Goal: Task Accomplishment & Management: Manage account settings

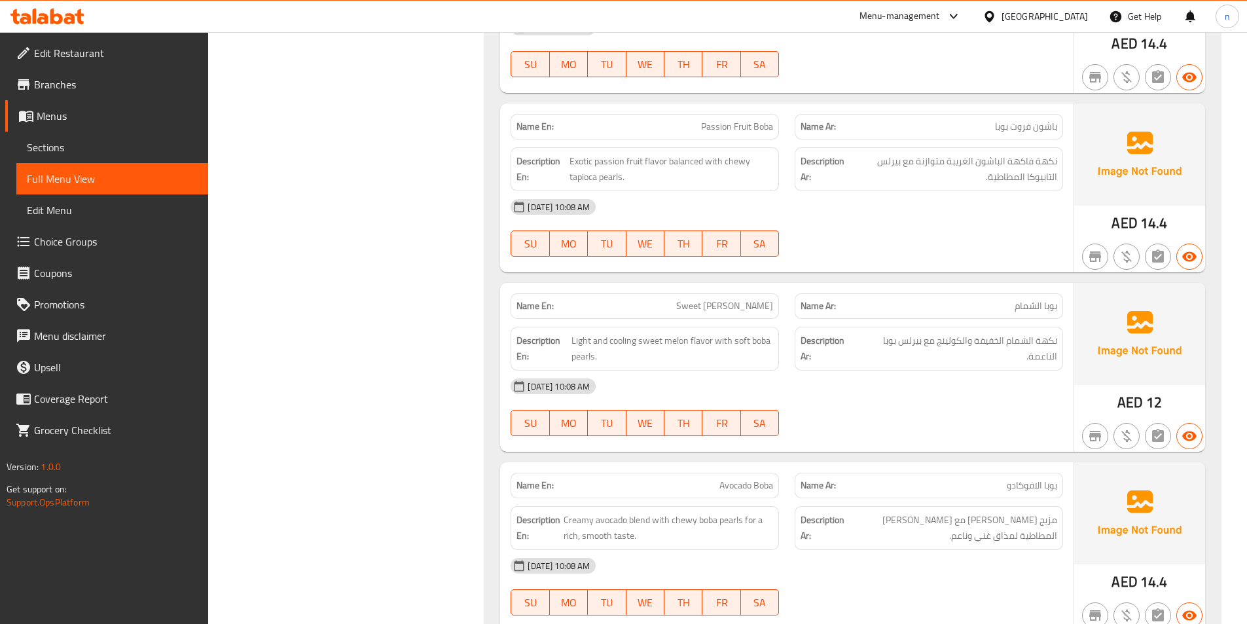
scroll to position [1047, 0]
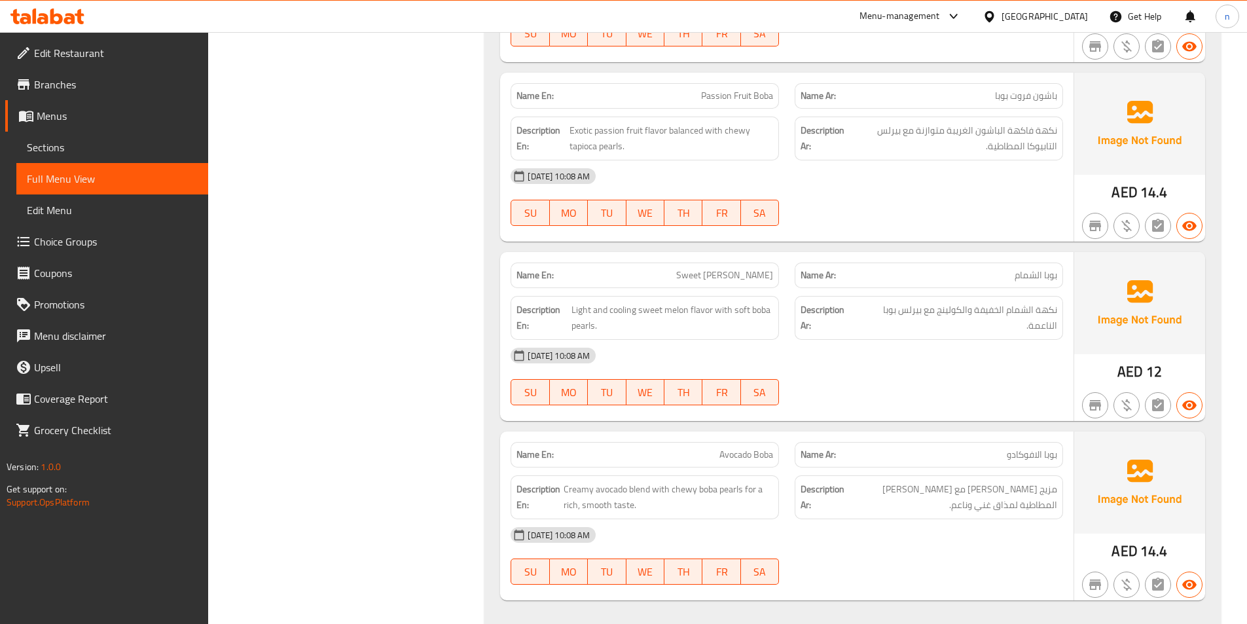
click at [740, 101] on span "Passion Fruit Boba" at bounding box center [737, 96] width 72 height 14
click at [740, 97] on span "Passion Fruit Boba" at bounding box center [737, 96] width 72 height 14
copy span "Passion Fruit Boba"
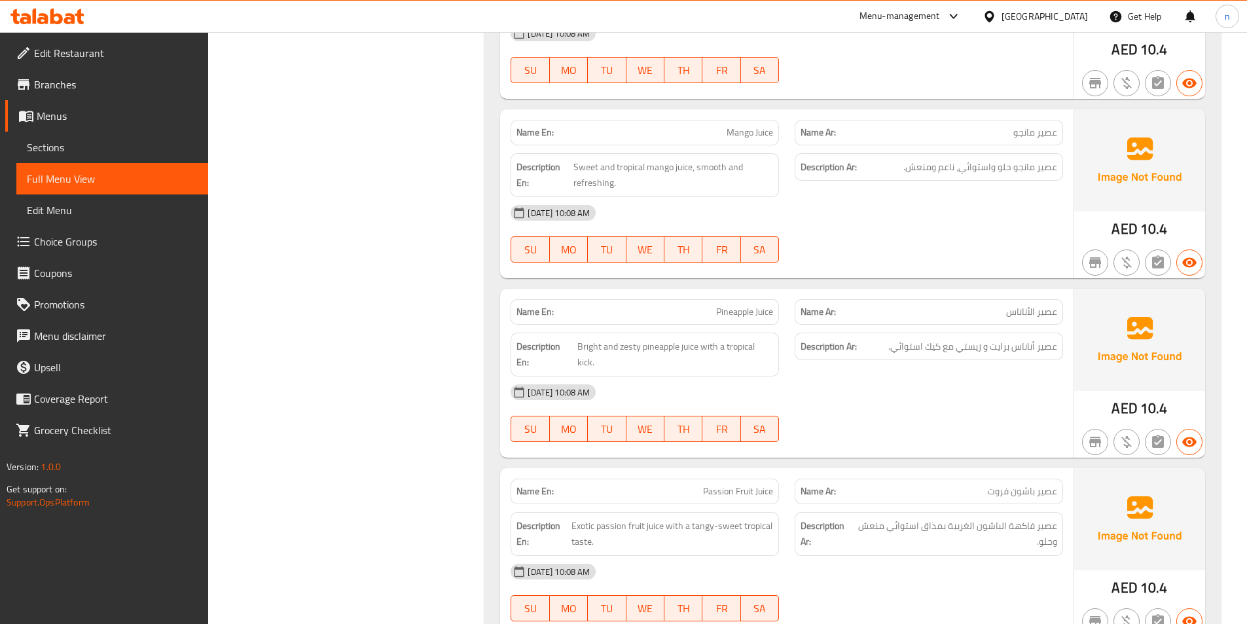
scroll to position [2225, 0]
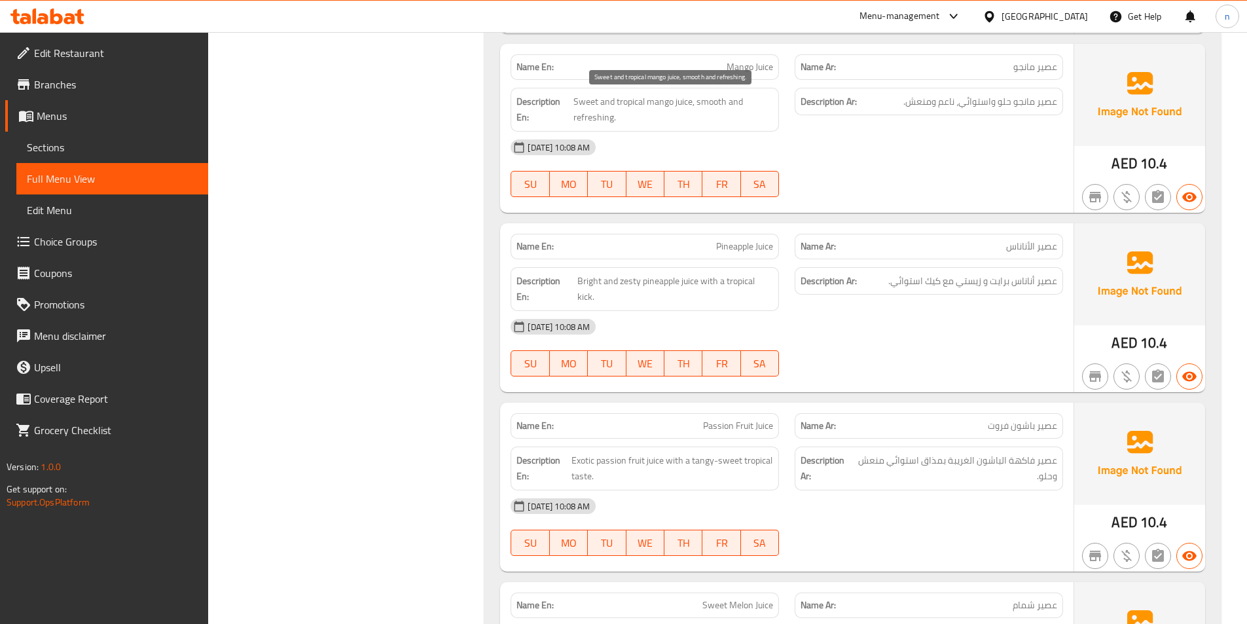
click at [624, 103] on span "Sweet and tropical mango juice, smooth and refreshing." at bounding box center [673, 110] width 200 height 32
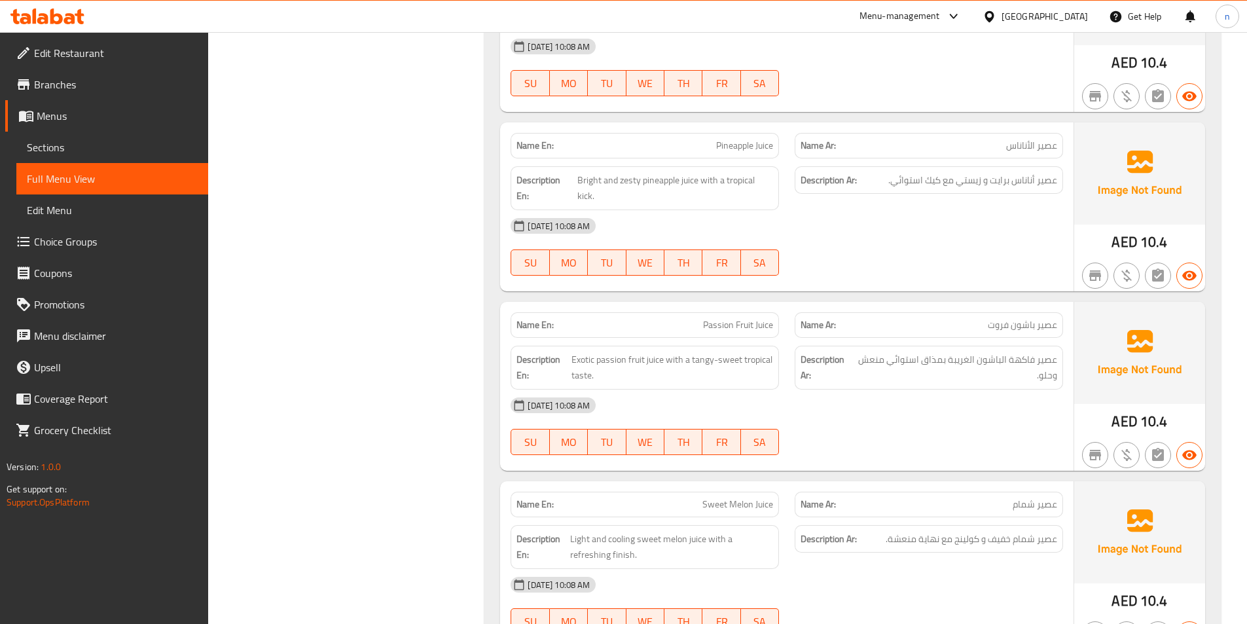
scroll to position [2356, 0]
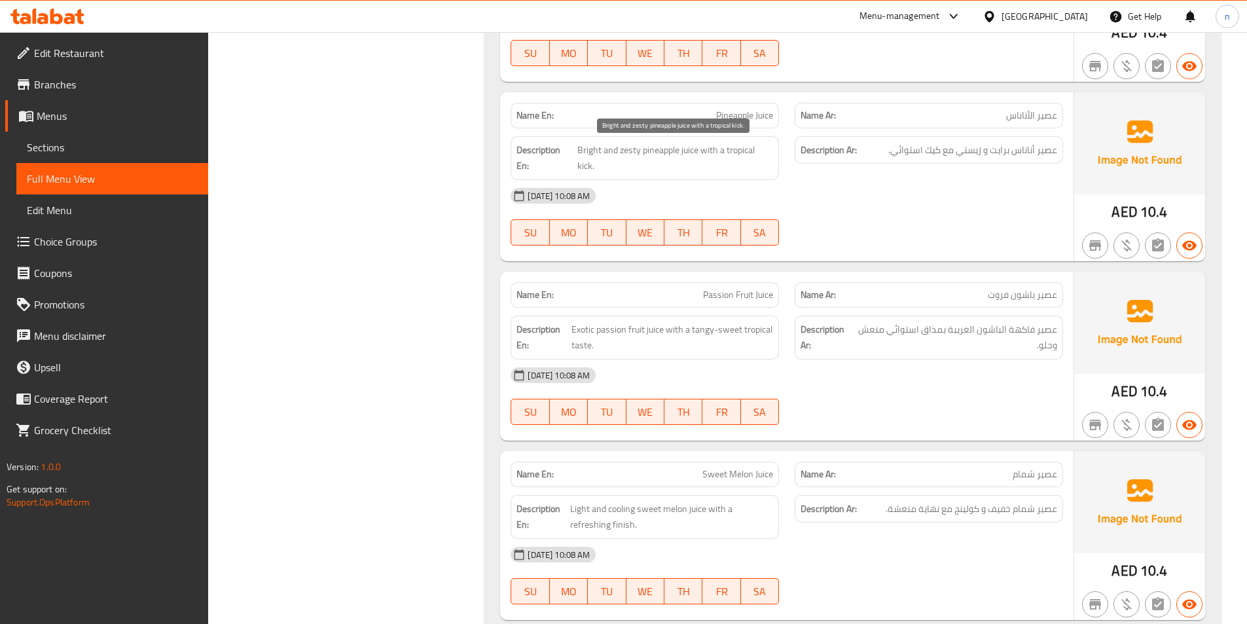
click at [743, 153] on span "Bright and zesty pineapple juice with a tropical kick." at bounding box center [675, 158] width 196 height 32
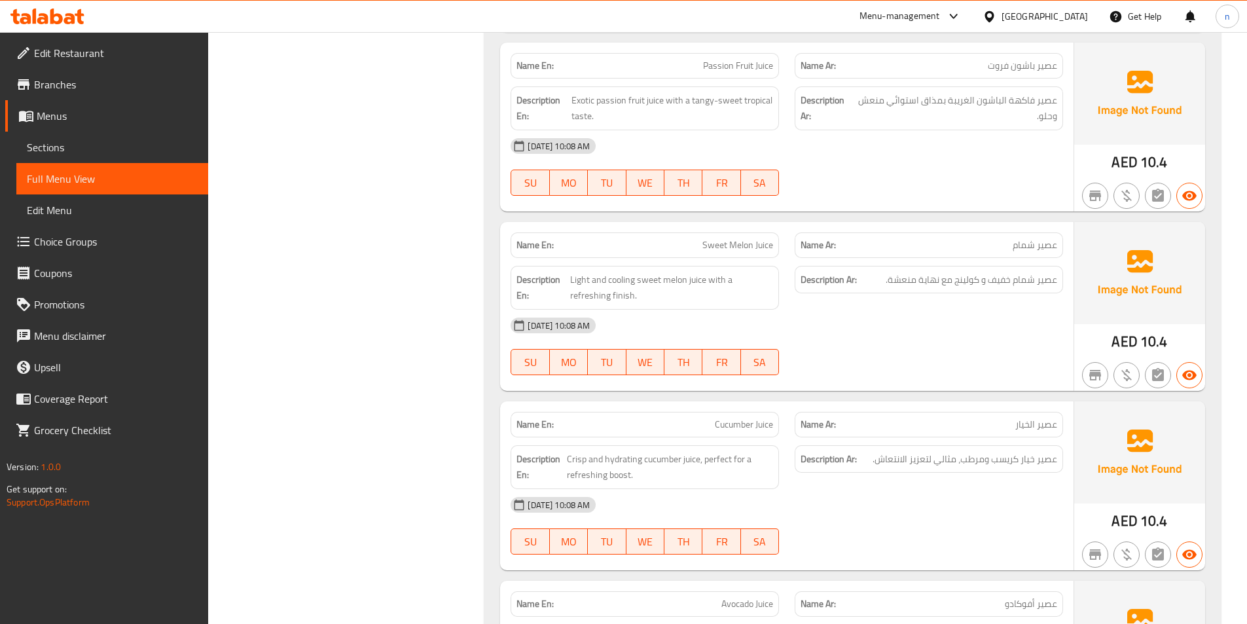
scroll to position [2553, 0]
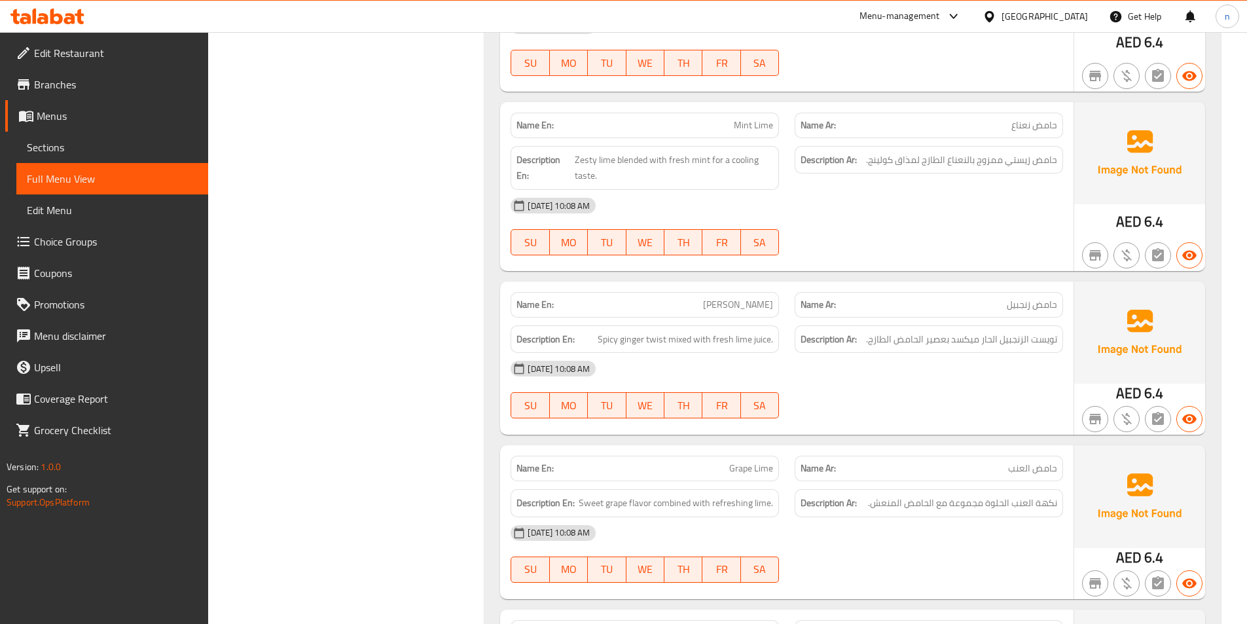
scroll to position [3665, 0]
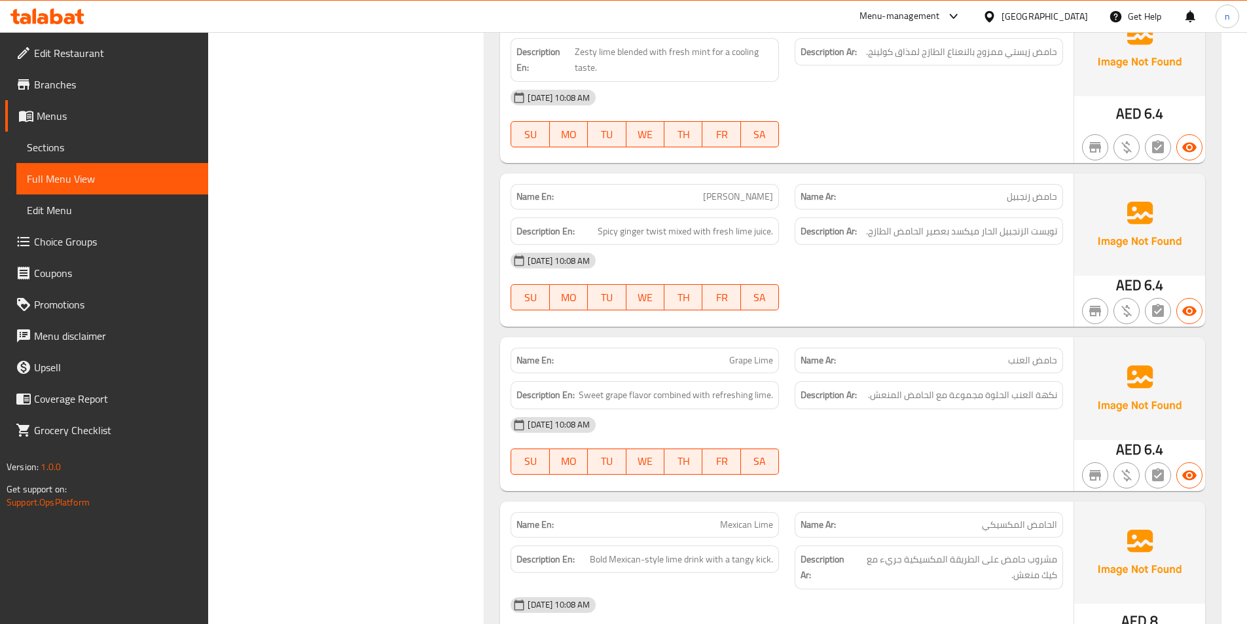
scroll to position [3862, 0]
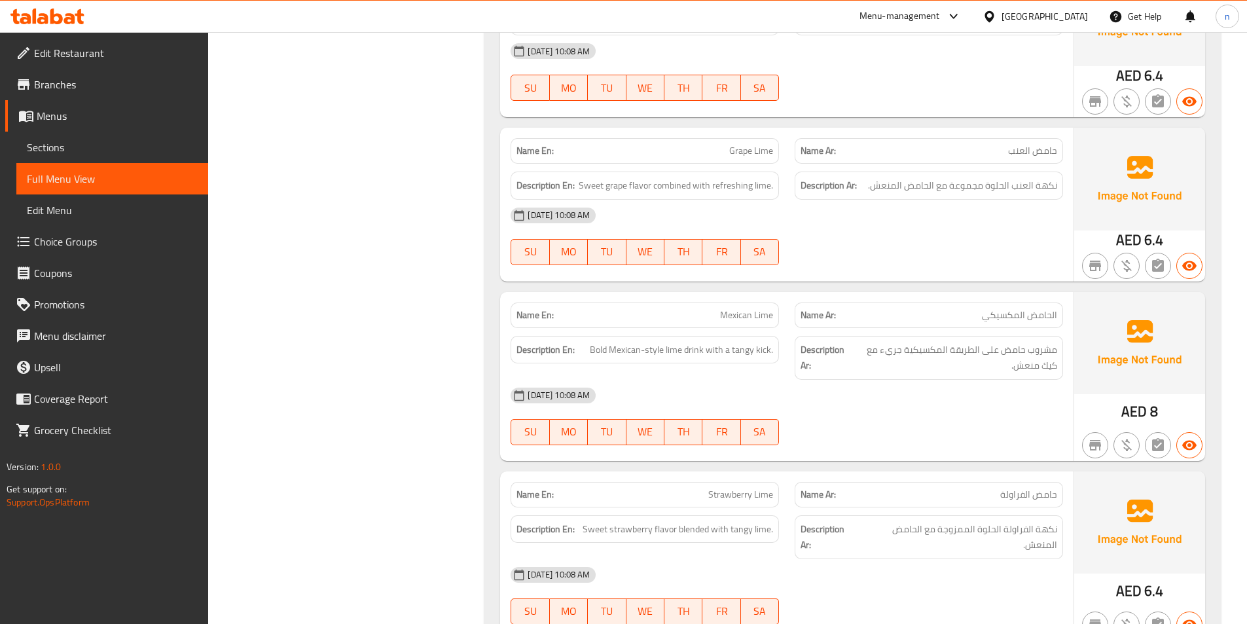
scroll to position [4058, 0]
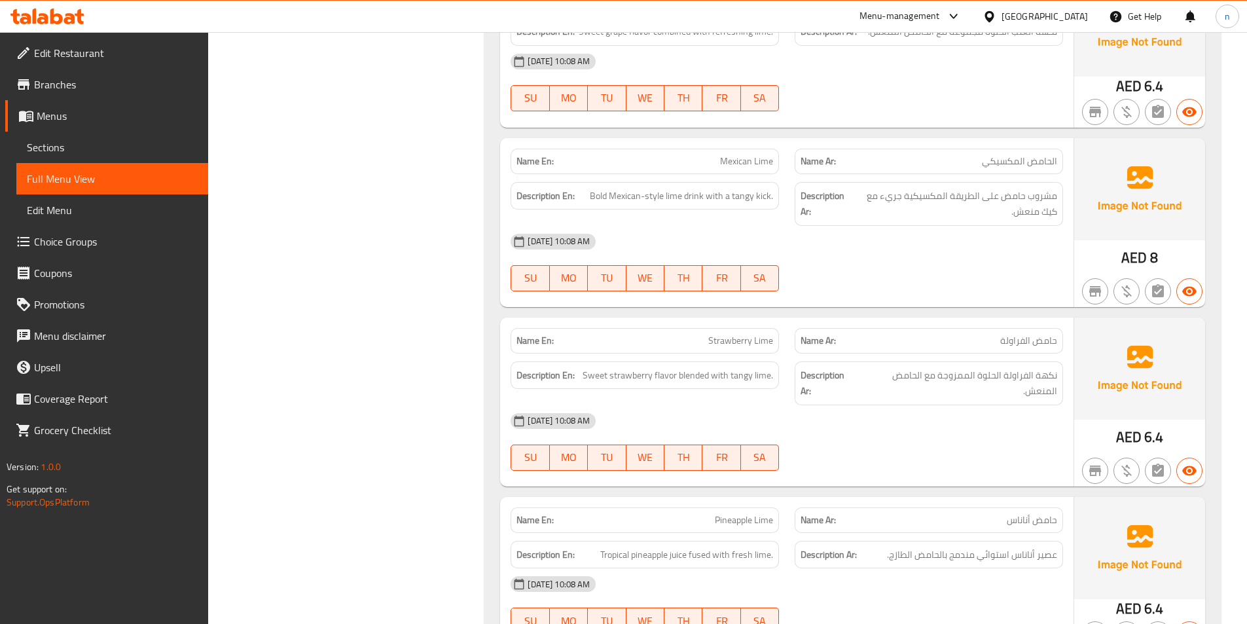
scroll to position [4124, 0]
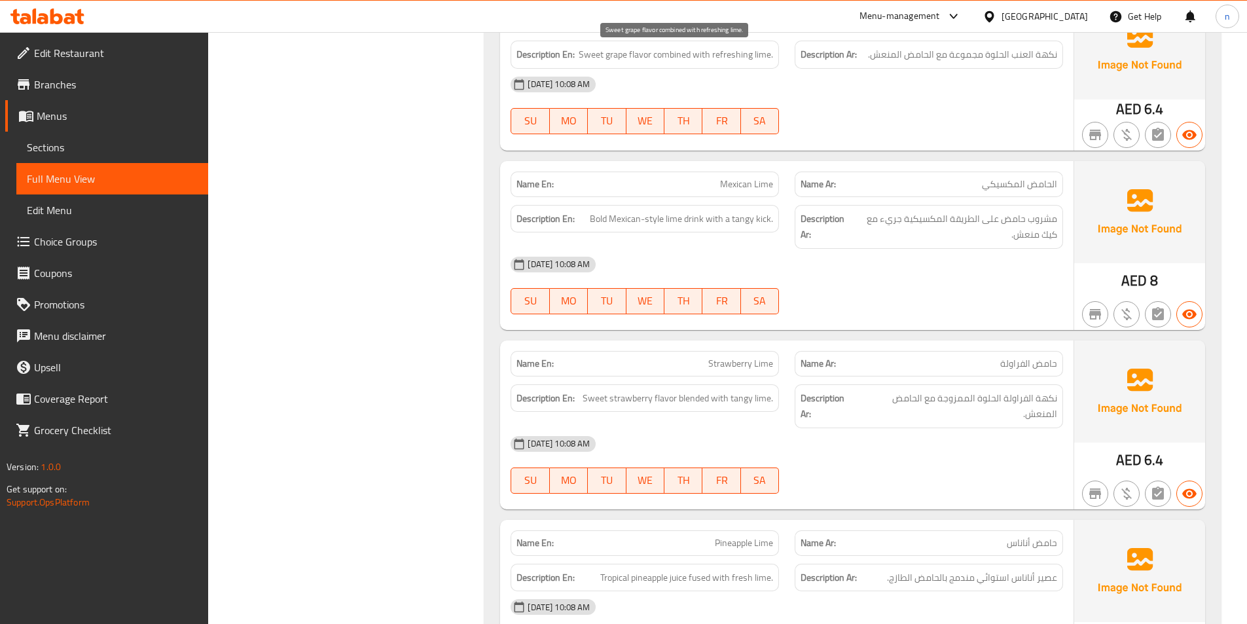
click at [668, 54] on span "Sweet grape flavor combined with refreshing lime." at bounding box center [676, 54] width 194 height 16
drag, startPoint x: 668, startPoint y: 54, endPoint x: 912, endPoint y: 121, distance: 253.9
drag, startPoint x: 654, startPoint y: 56, endPoint x: 693, endPoint y: 58, distance: 38.7
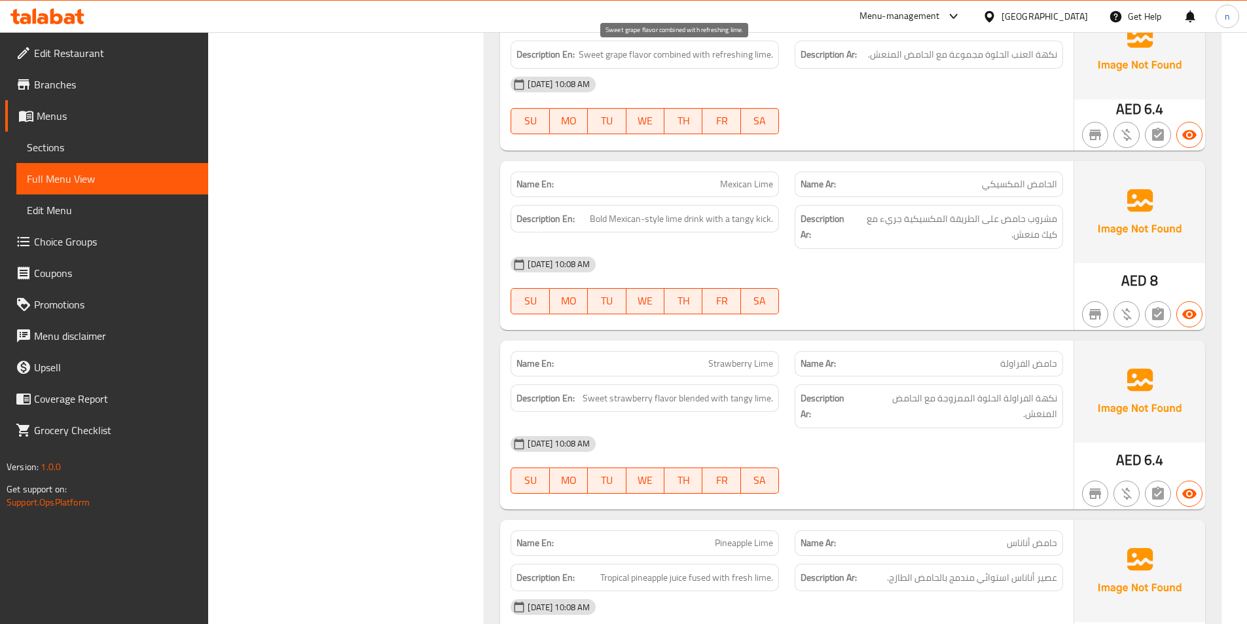
click at [657, 56] on span "Sweet grape flavor combined with refreshing lime." at bounding box center [676, 54] width 194 height 16
drag, startPoint x: 693, startPoint y: 58, endPoint x: 709, endPoint y: 60, distance: 16.4
click at [709, 60] on span "Sweet grape flavor combined with refreshing lime." at bounding box center [676, 54] width 194 height 16
click at [696, 61] on span "Sweet grape flavor combined with refreshing lime." at bounding box center [676, 54] width 194 height 16
drag, startPoint x: 654, startPoint y: 54, endPoint x: 712, endPoint y: 62, distance: 58.7
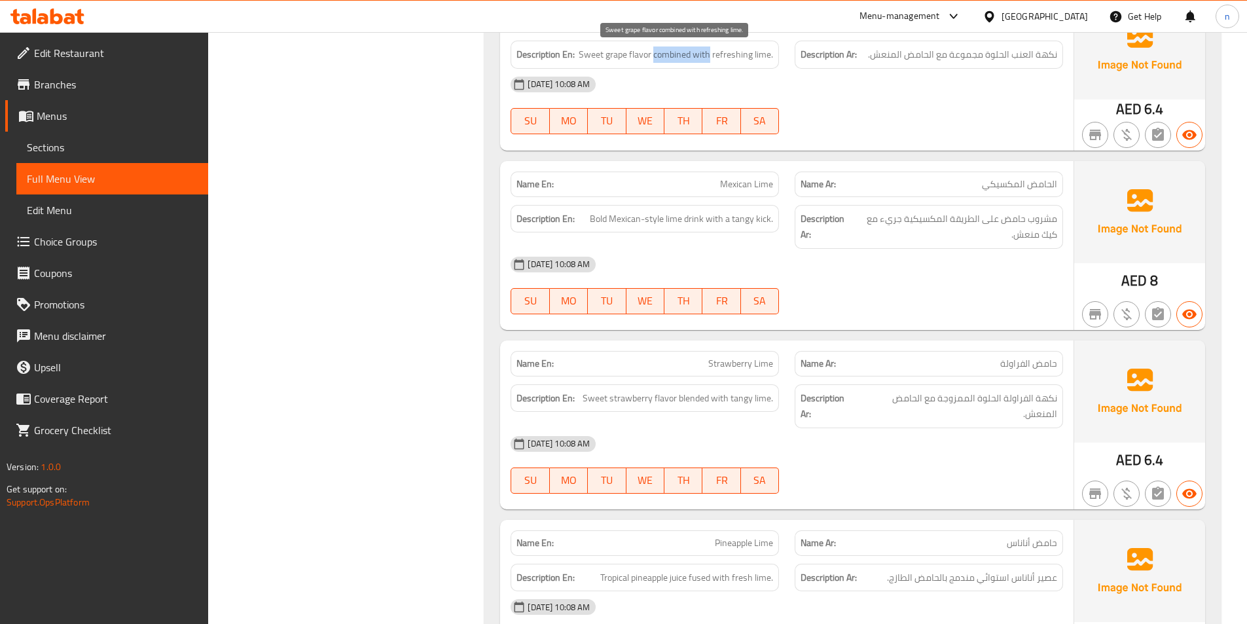
click at [712, 62] on span "Sweet grape flavor combined with refreshing lime." at bounding box center [676, 54] width 194 height 16
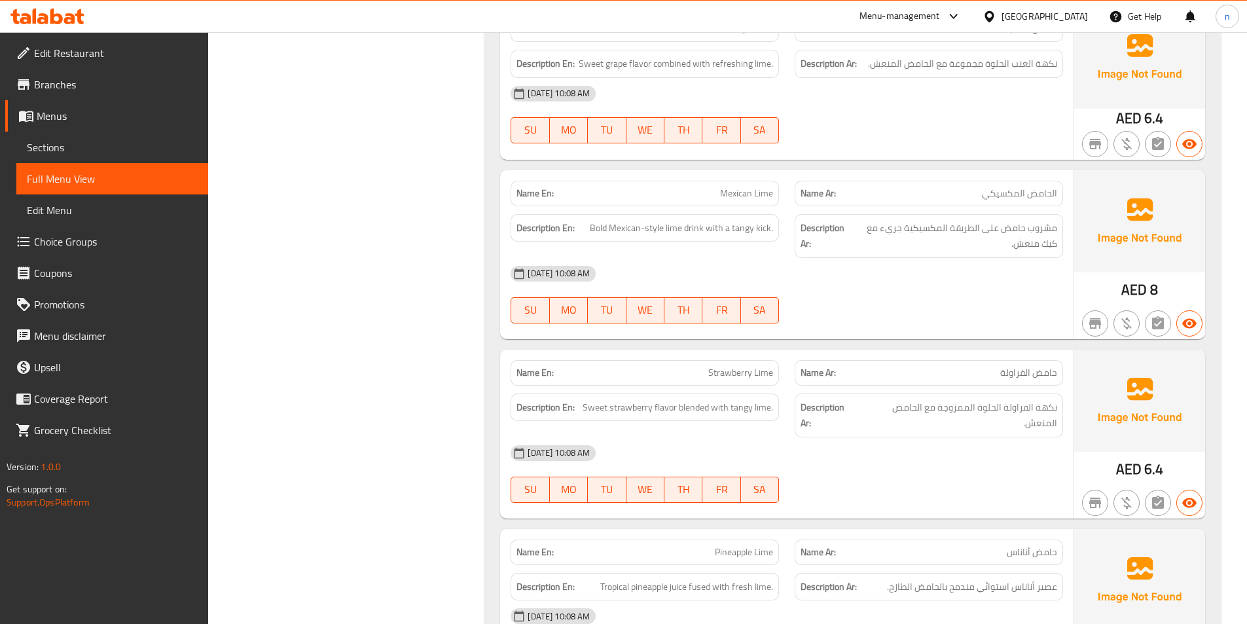
scroll to position [4058, 0]
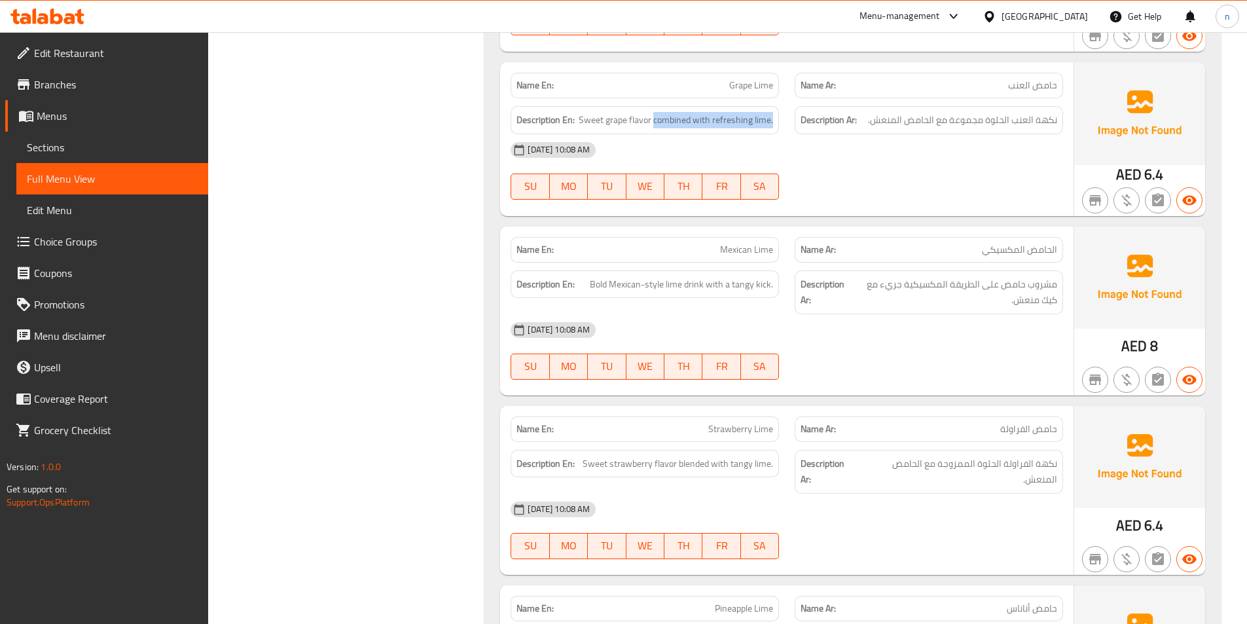
drag, startPoint x: 655, startPoint y: 119, endPoint x: 782, endPoint y: 126, distance: 127.8
click at [675, 122] on span "Sweet grape flavor combined with refreshing lime." at bounding box center [676, 120] width 194 height 16
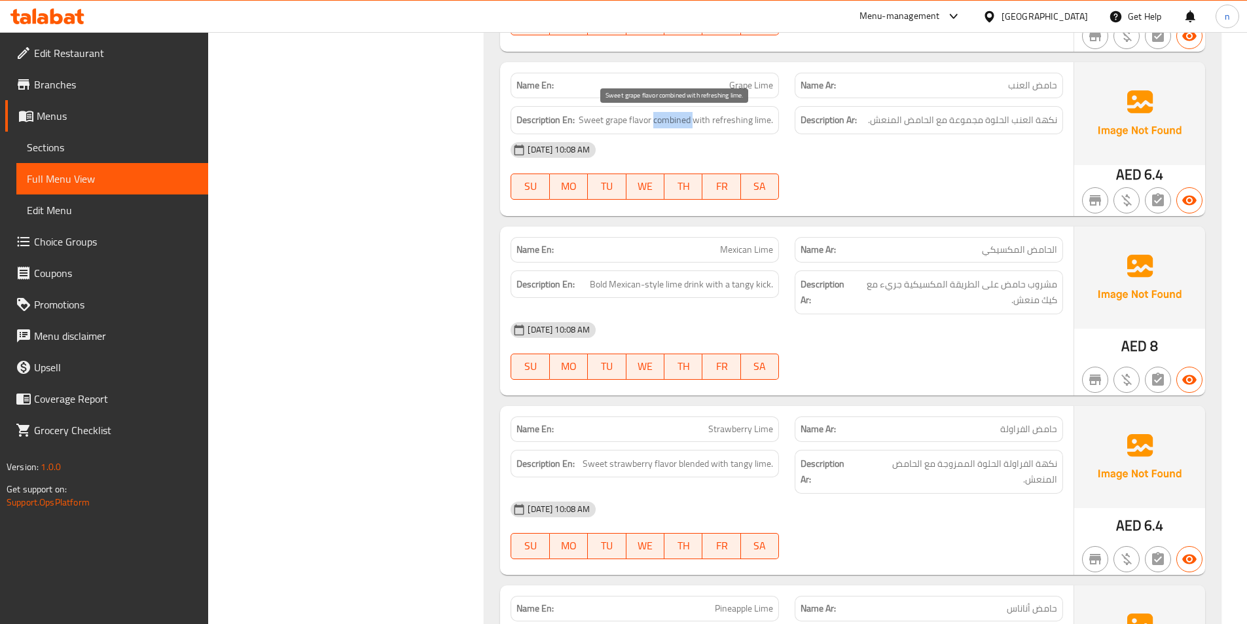
copy span "combined"
drag, startPoint x: 655, startPoint y: 119, endPoint x: 708, endPoint y: 126, distance: 53.5
click at [708, 126] on span "Sweet grape flavor combined with refreshing lime." at bounding box center [676, 120] width 194 height 16
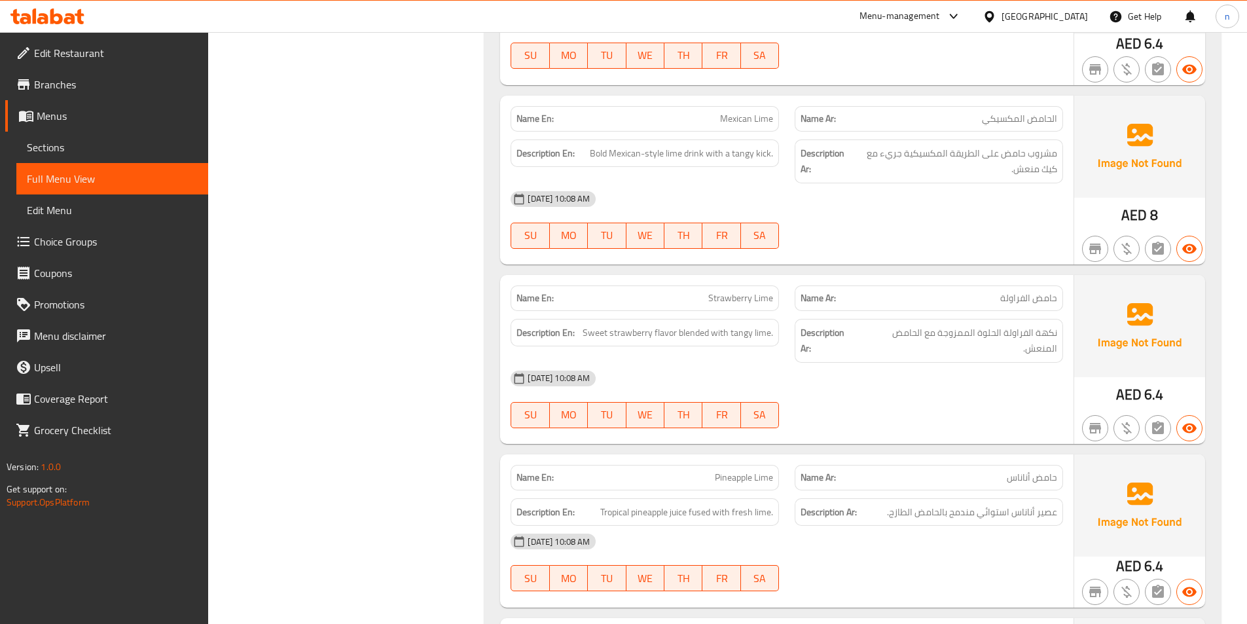
scroll to position [3993, 0]
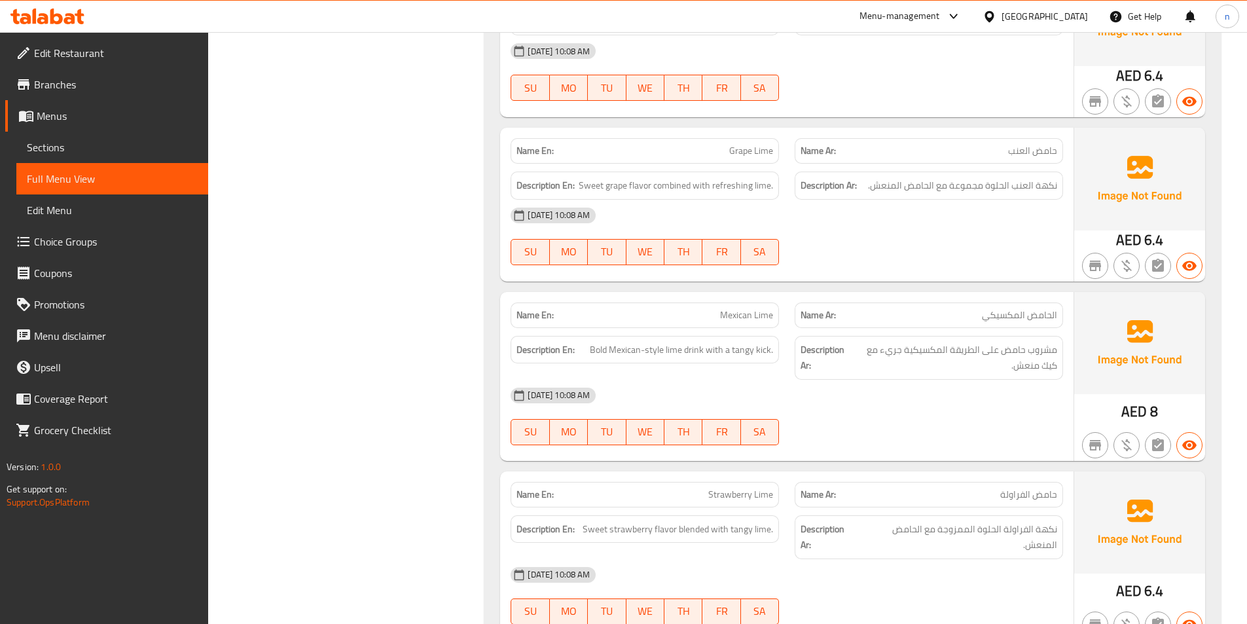
copy span "Grape Lime"
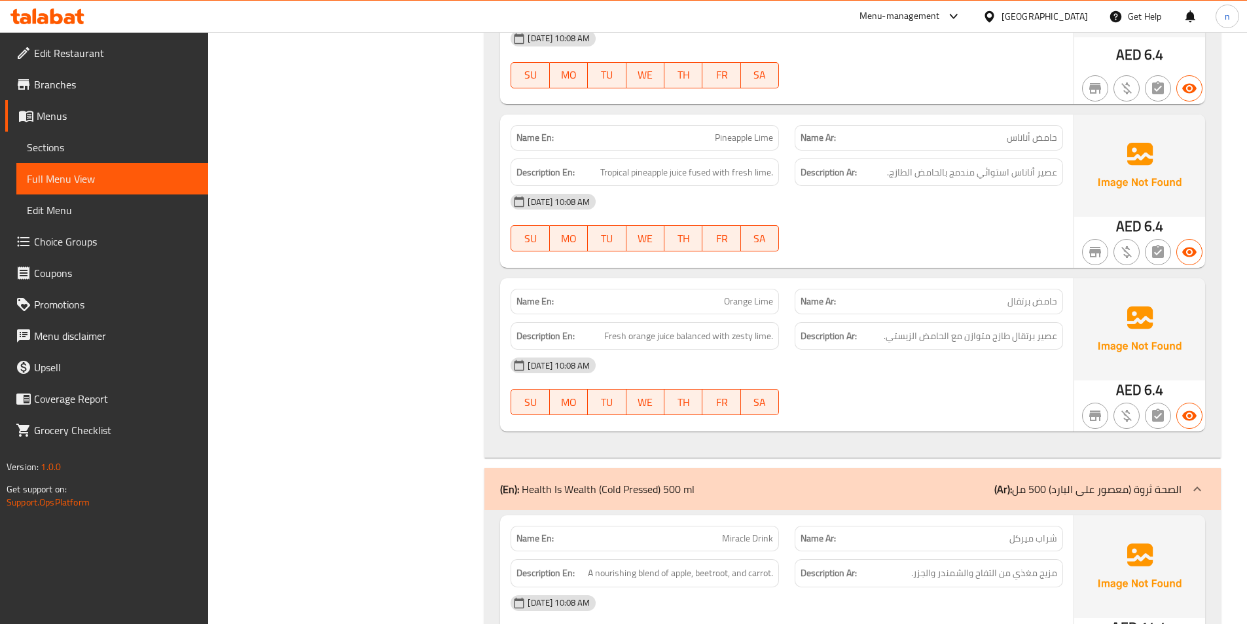
scroll to position [4582, 0]
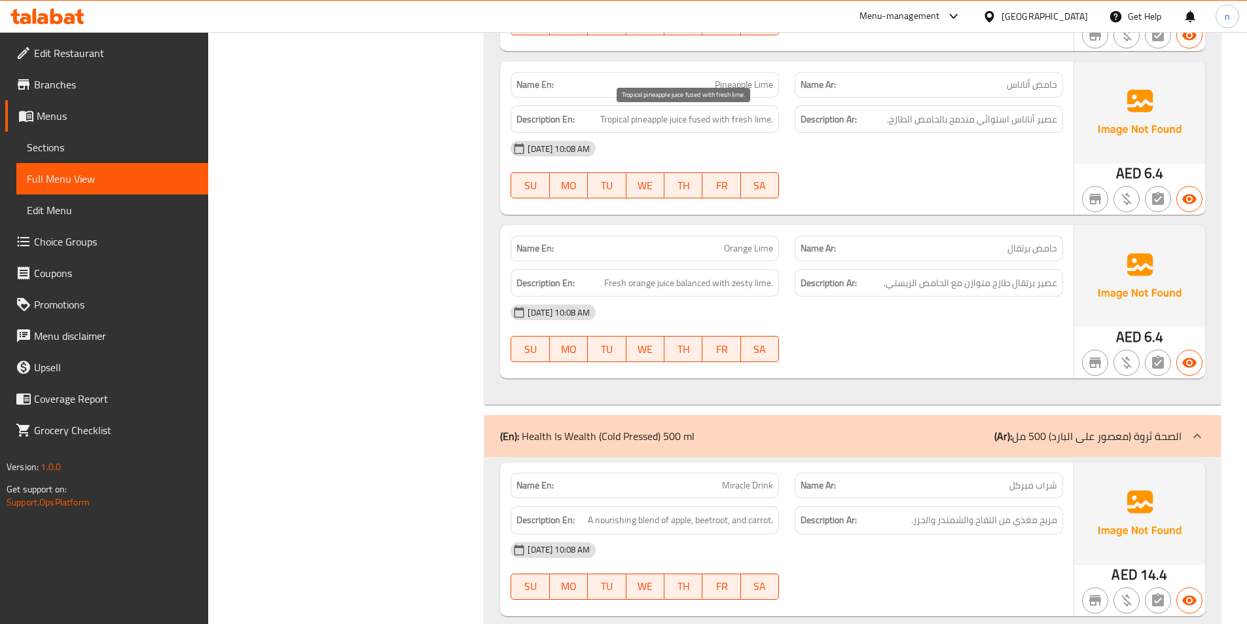
click at [703, 120] on span "Tropical pineapple juice fused with fresh lime." at bounding box center [686, 119] width 173 height 16
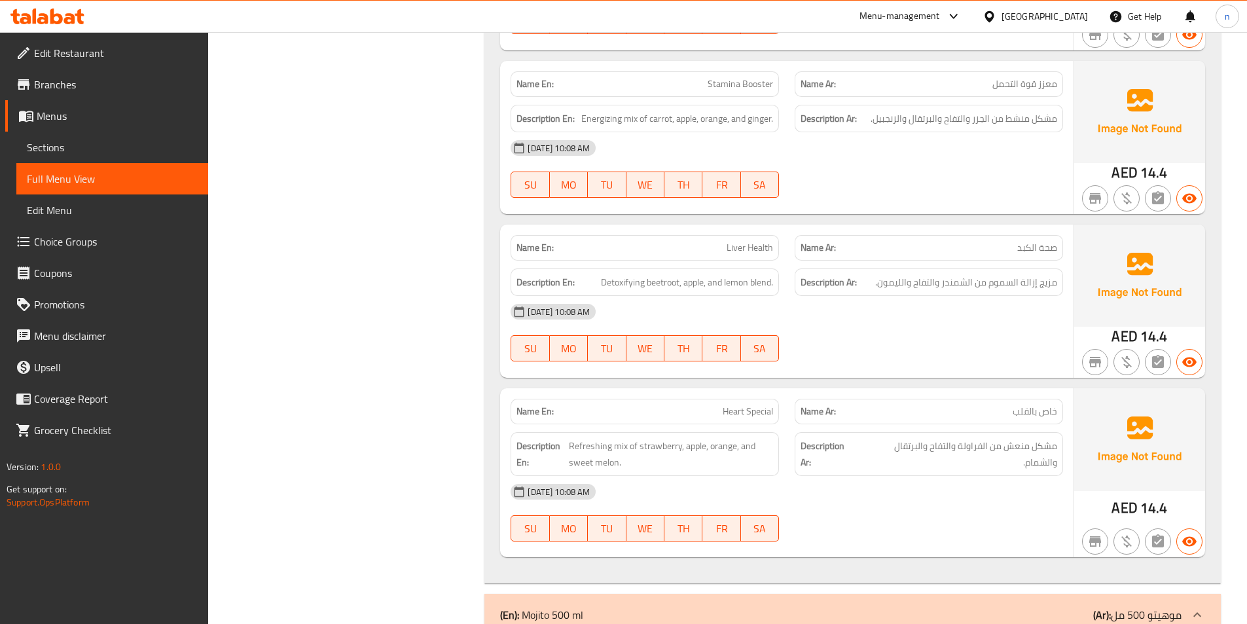
scroll to position [5171, 0]
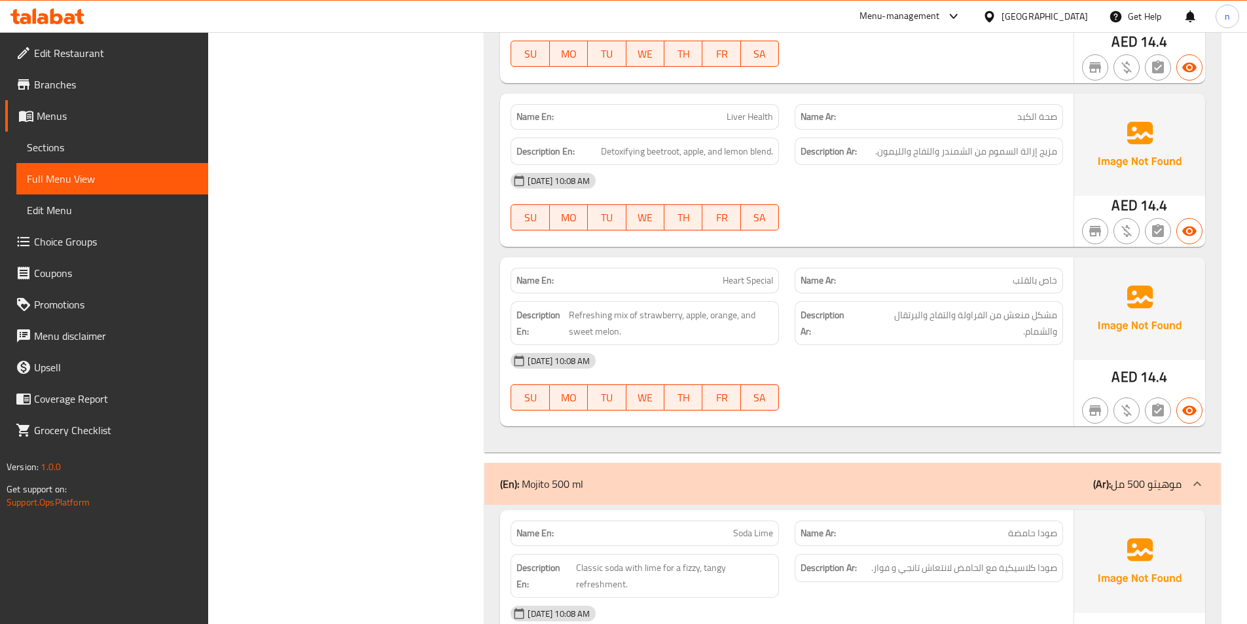
scroll to position [5302, 0]
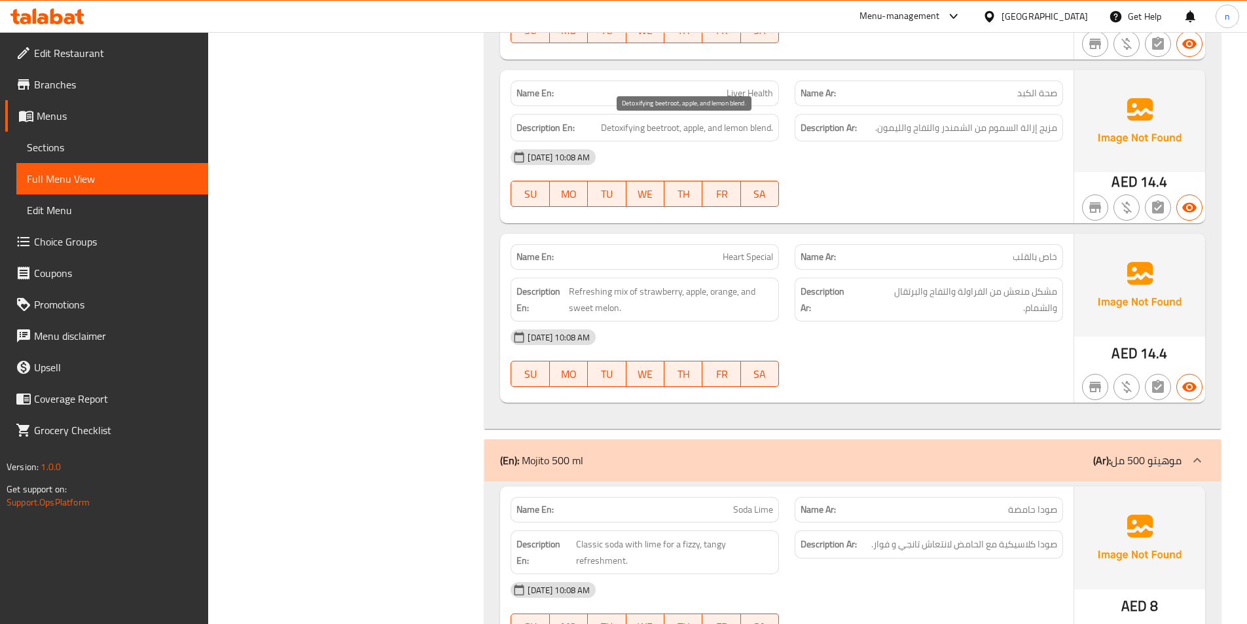
click at [626, 130] on span "Detoxifying beetroot, apple, and lemon blend." at bounding box center [687, 128] width 172 height 16
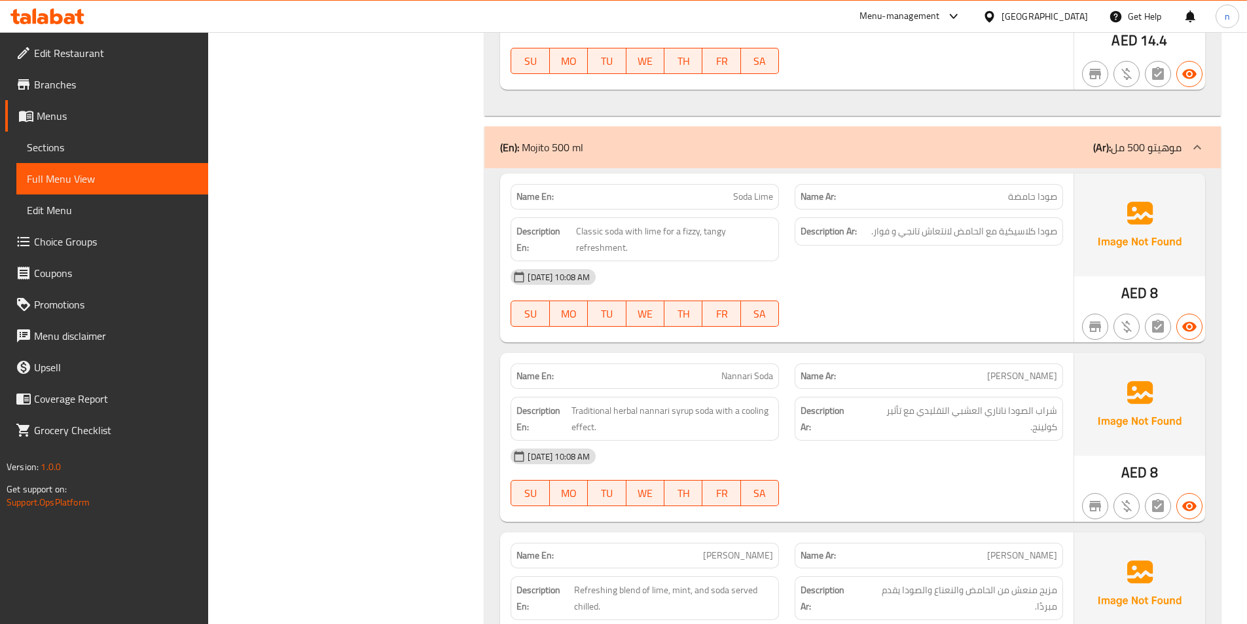
scroll to position [5695, 0]
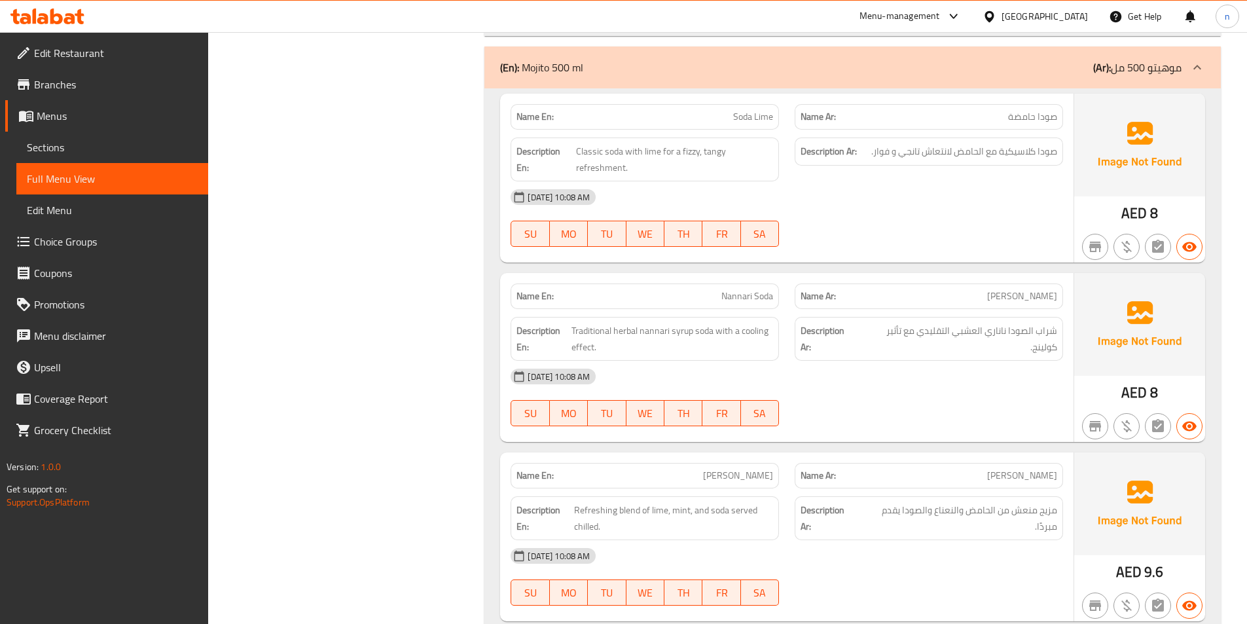
copy span "Soda Lime"
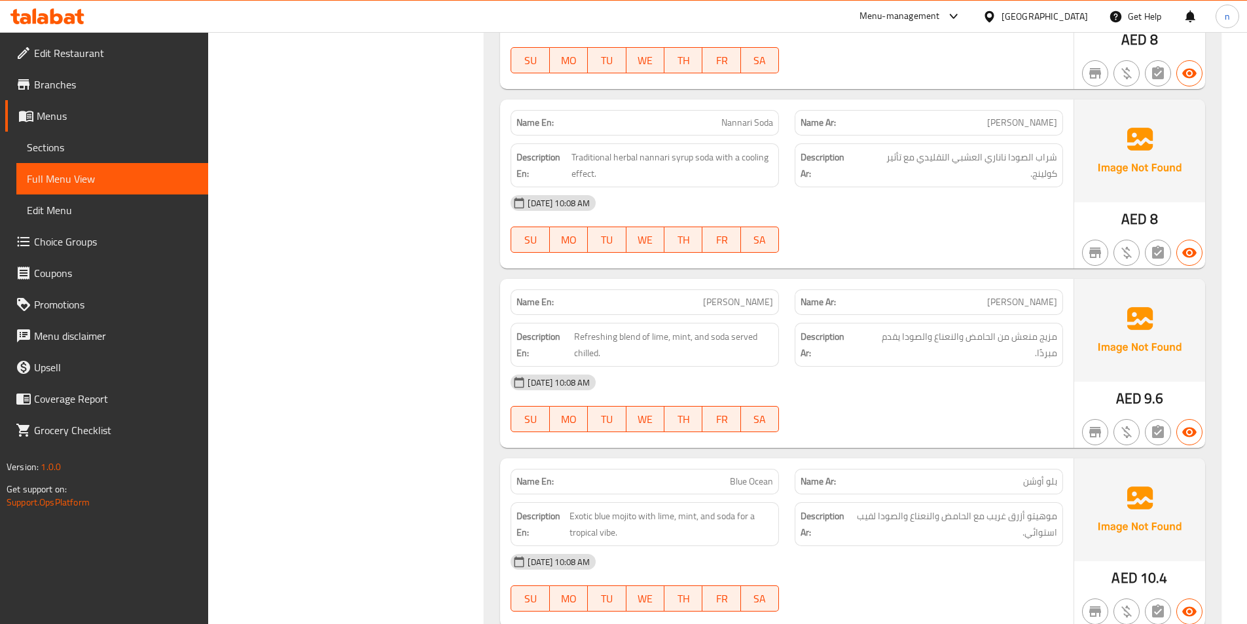
scroll to position [5891, 0]
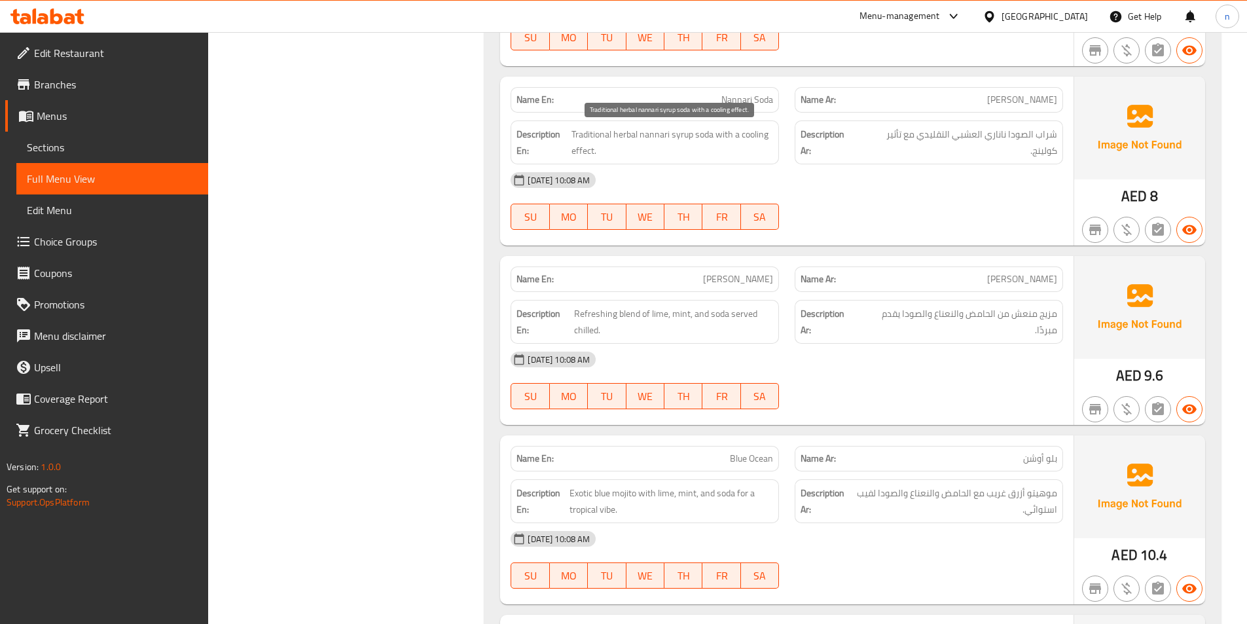
click at [600, 135] on span "Traditional herbal nannari syrup soda with a cooling effect." at bounding box center [672, 142] width 202 height 32
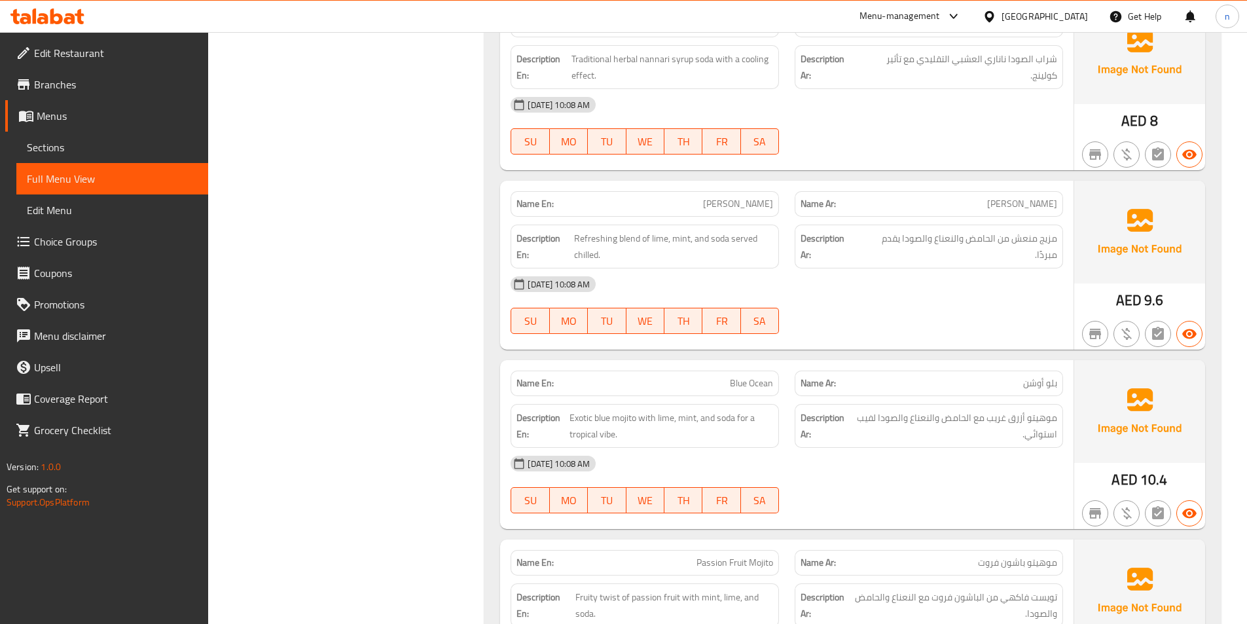
scroll to position [5956, 0]
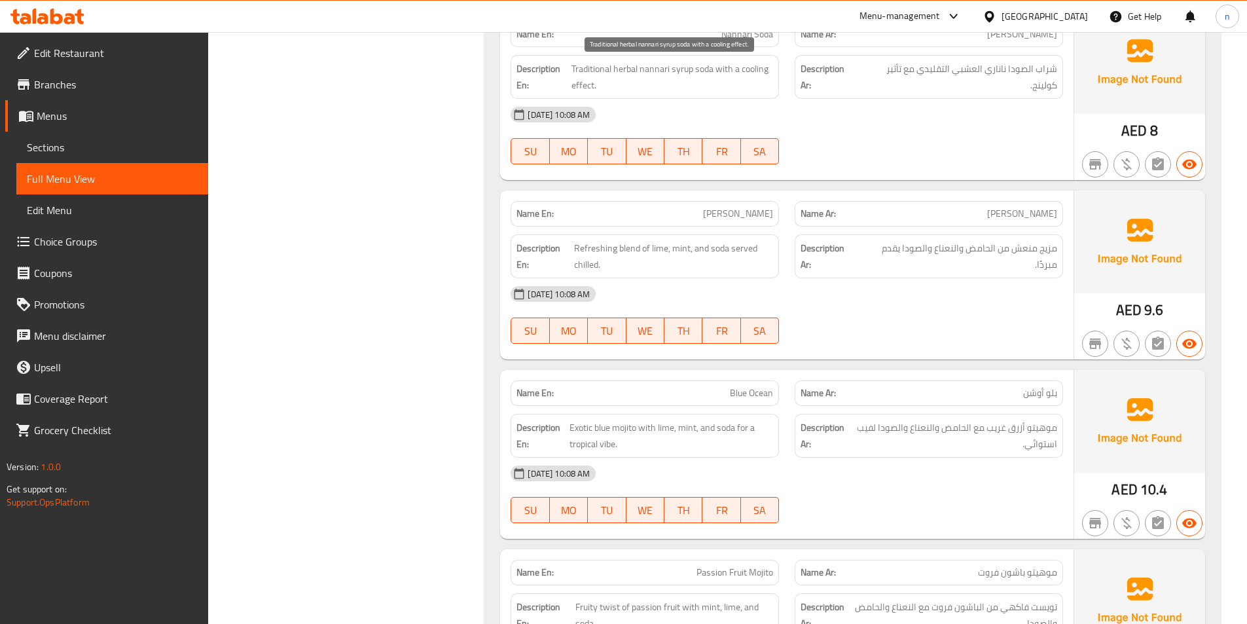
click at [587, 84] on span "Traditional herbal nannari syrup soda with a cooling effect." at bounding box center [672, 77] width 202 height 32
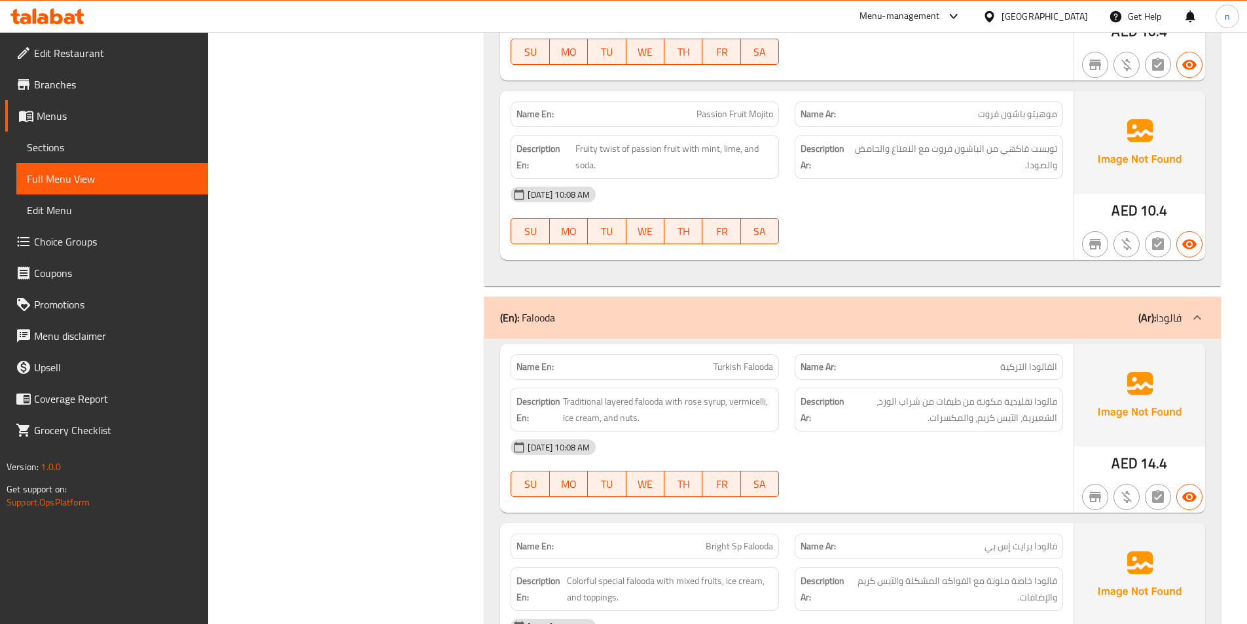
scroll to position [6480, 0]
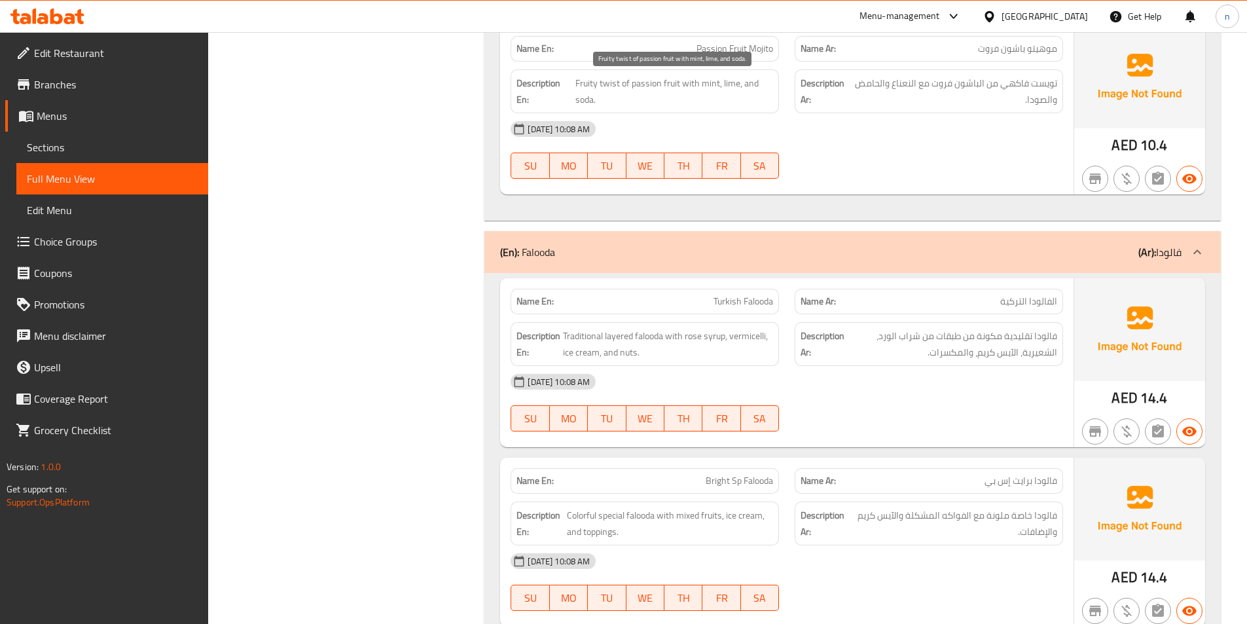
click at [729, 83] on span "Fruity twist of passion fruit with mint, lime, and soda." at bounding box center [674, 91] width 198 height 32
click at [732, 103] on span "Fruity twist of passion fruit with mint, lime, and soda." at bounding box center [674, 91] width 198 height 32
click at [579, 101] on span "Fruity twist of passion fruit with mint, lime, and soda." at bounding box center [674, 91] width 198 height 32
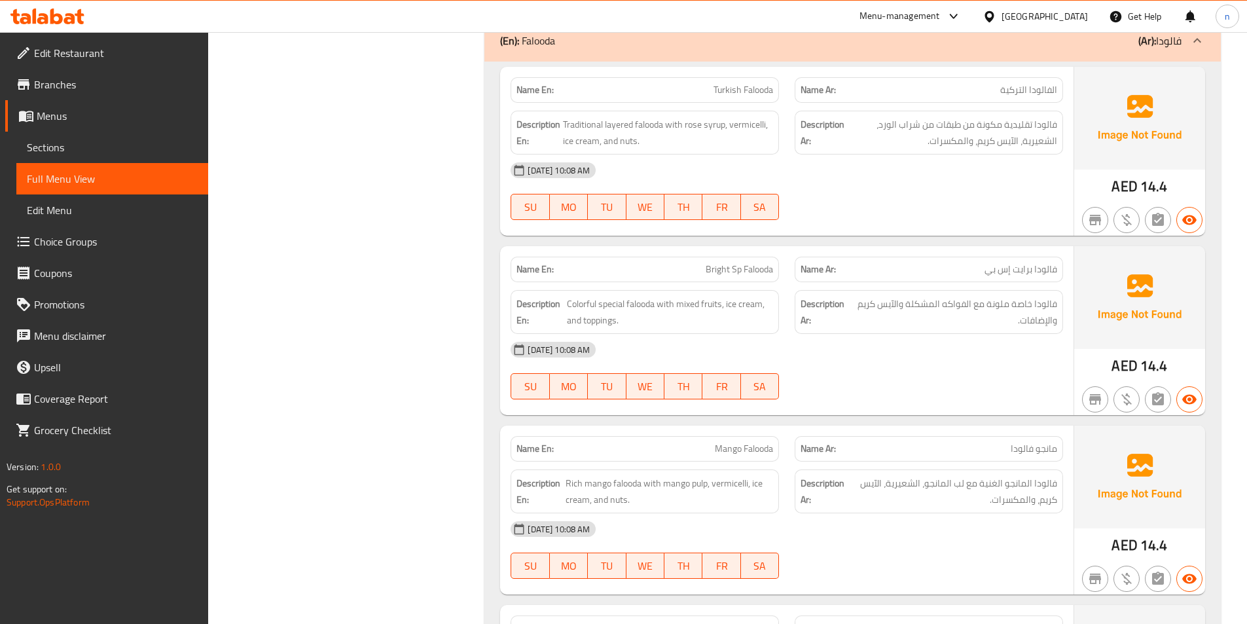
scroll to position [6676, 0]
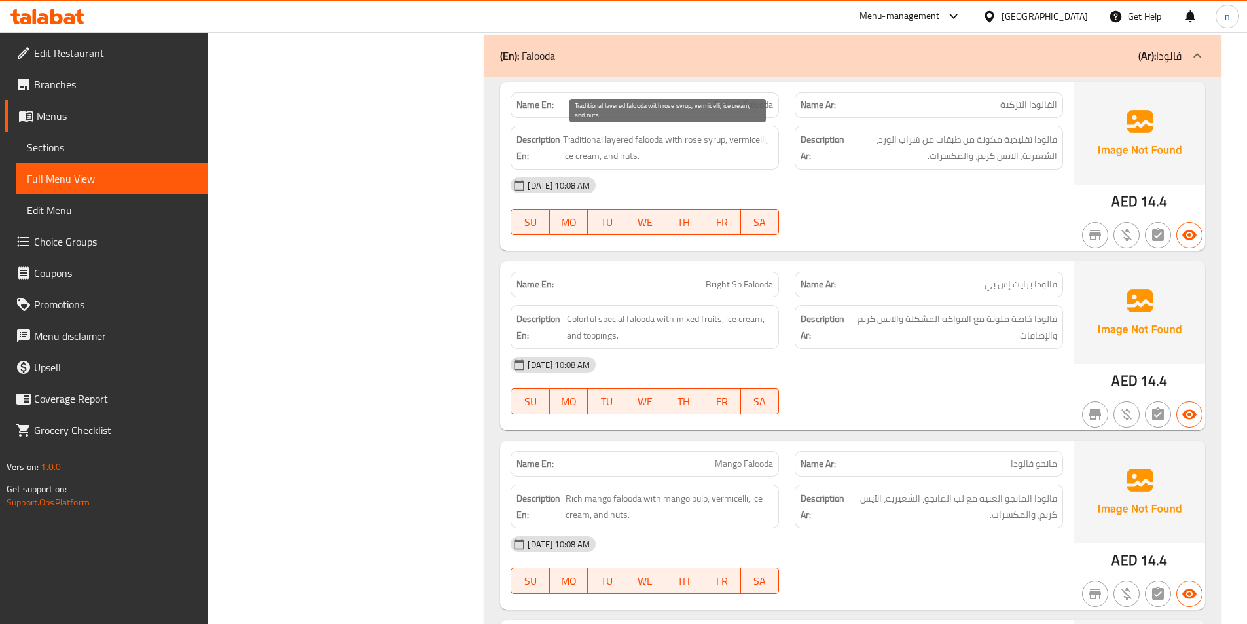
click at [623, 141] on span "Traditional layered falooda with rose syrup, vermicelli, ice cream, and nuts." at bounding box center [668, 148] width 210 height 32
click at [618, 141] on span "Traditional layered falooda with rose syrup, vermicelli, ice cream, and nuts." at bounding box center [668, 148] width 210 height 32
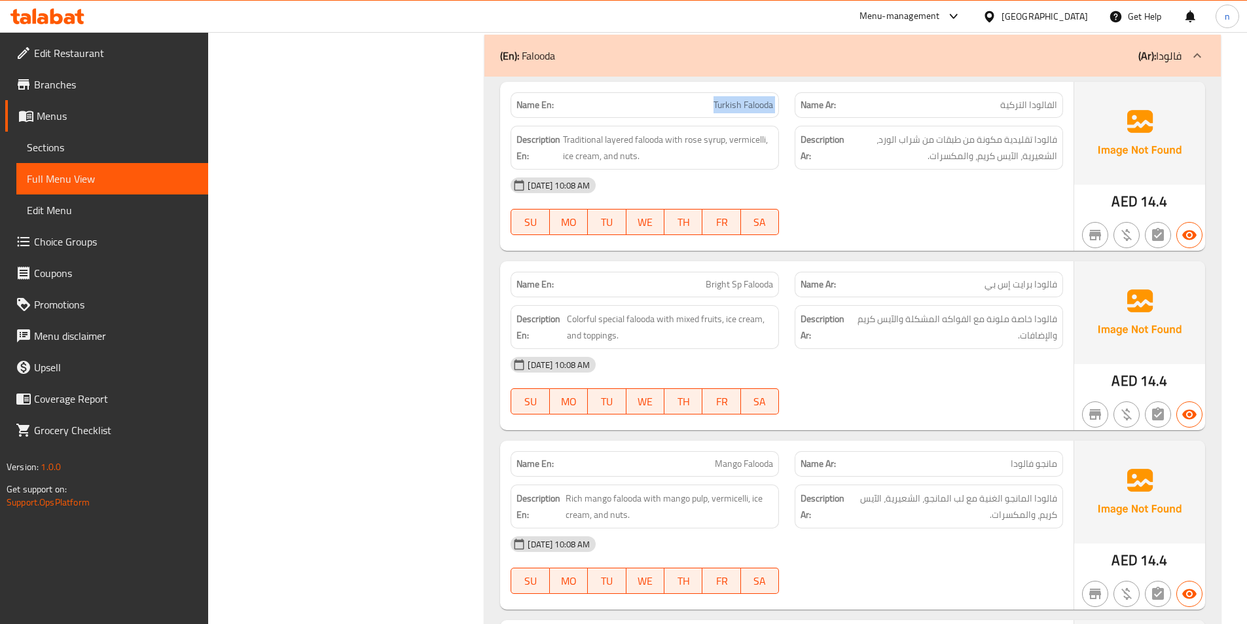
copy span "Turkish Falooda"
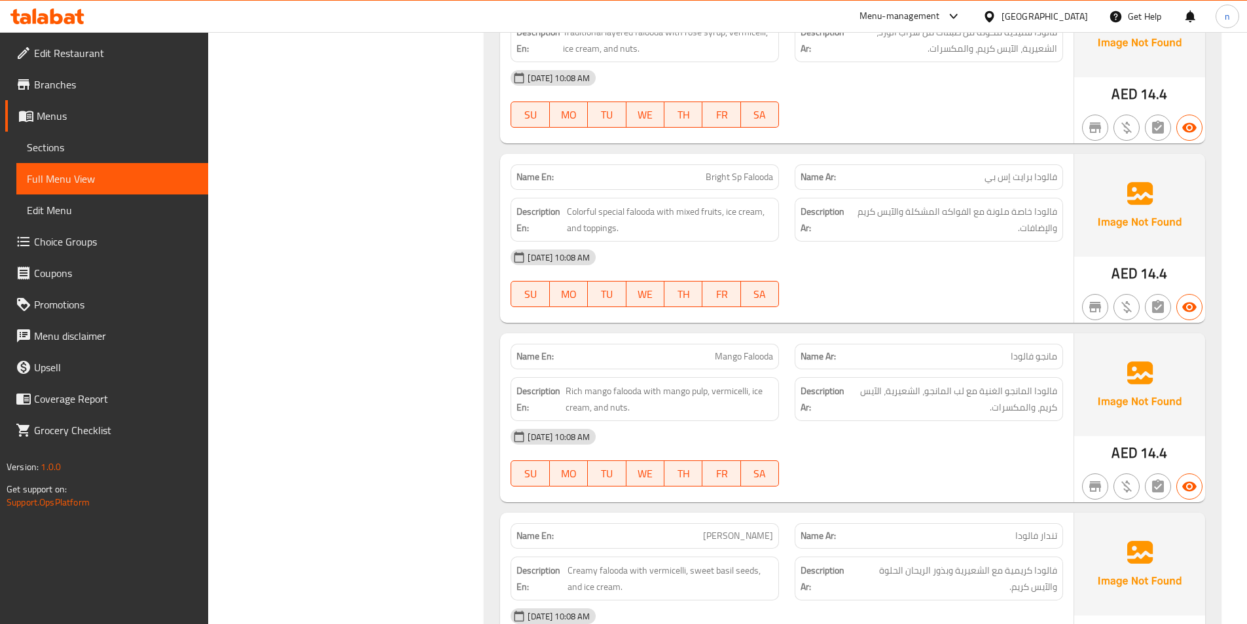
scroll to position [6807, 0]
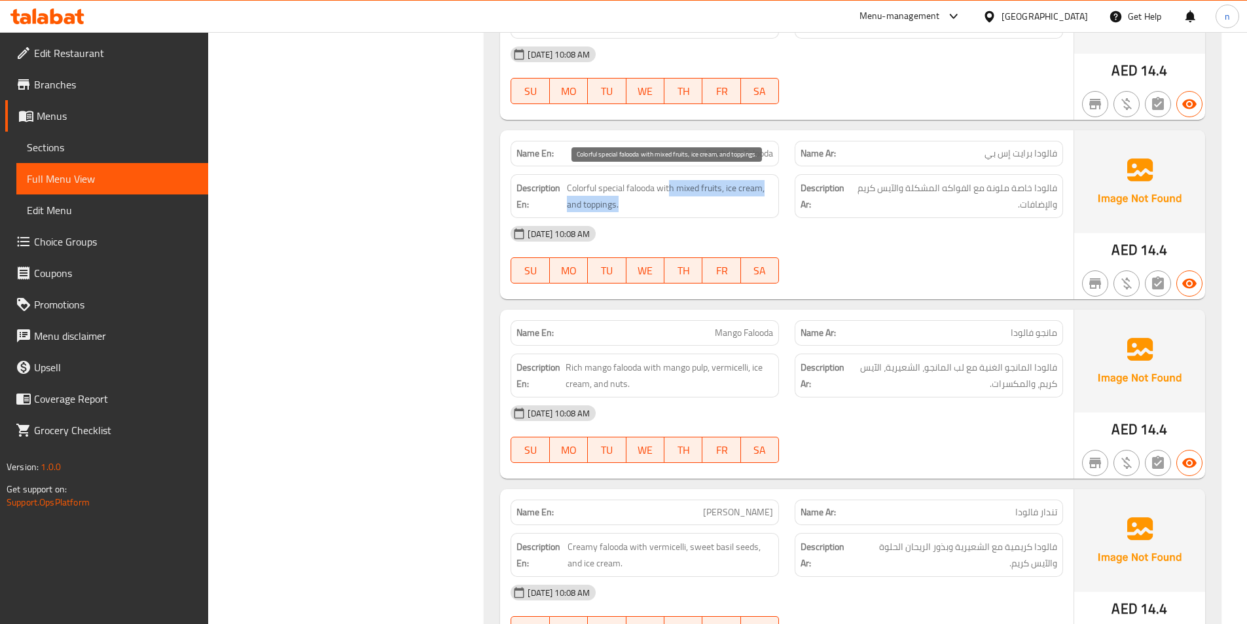
drag, startPoint x: 672, startPoint y: 191, endPoint x: 720, endPoint y: 198, distance: 48.9
click at [720, 198] on span "Colorful special falooda with mixed fruits, ice cream, and toppings." at bounding box center [670, 196] width 206 height 32
click at [717, 189] on span "Colorful special falooda with mixed fruits, ice cream, and toppings." at bounding box center [670, 196] width 206 height 32
click at [715, 181] on span "Colorful special falooda with mixed fruits, ice cream, and toppings." at bounding box center [670, 196] width 206 height 32
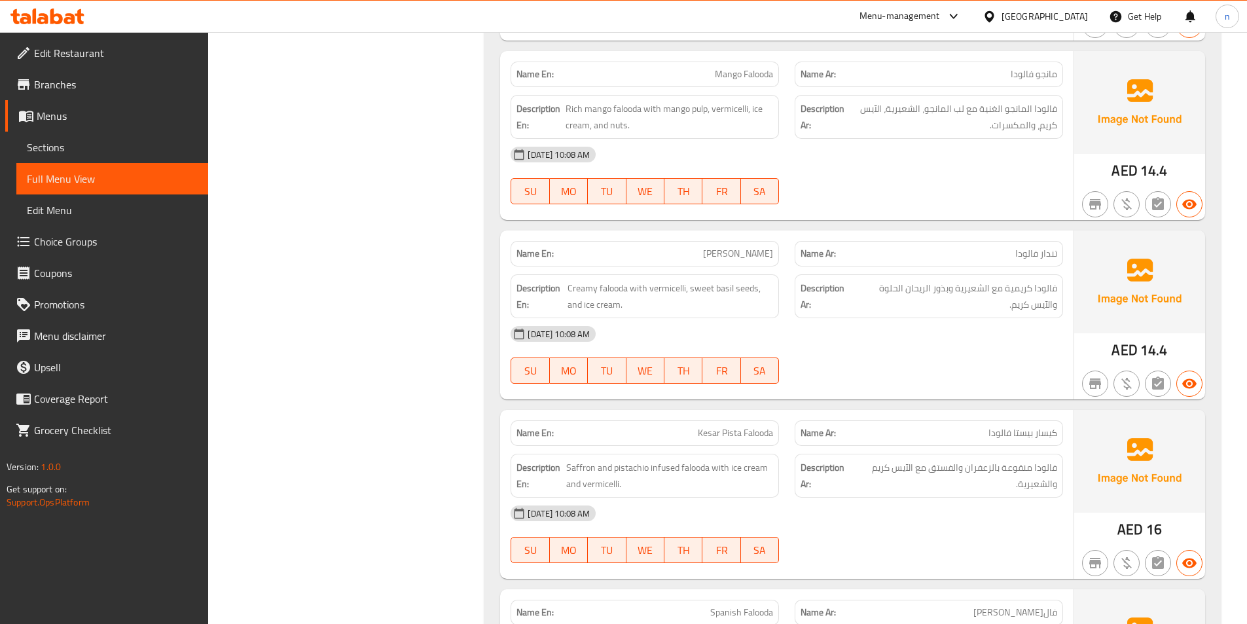
scroll to position [7069, 0]
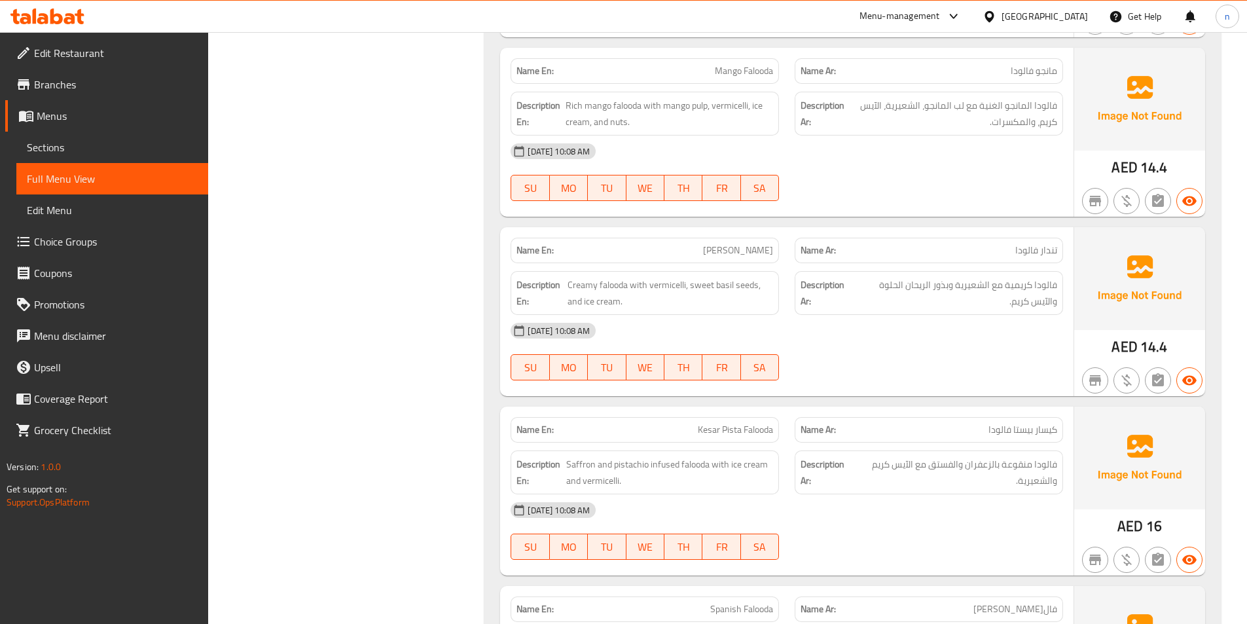
drag, startPoint x: 1026, startPoint y: 77, endPoint x: 1014, endPoint y: 78, distance: 12.5
drag, startPoint x: 597, startPoint y: 107, endPoint x: 575, endPoint y: 105, distance: 22.3
click at [575, 105] on span "Rich mango falooda with mango pulp, vermicelli, ice cream, and nuts." at bounding box center [670, 114] width 208 height 32
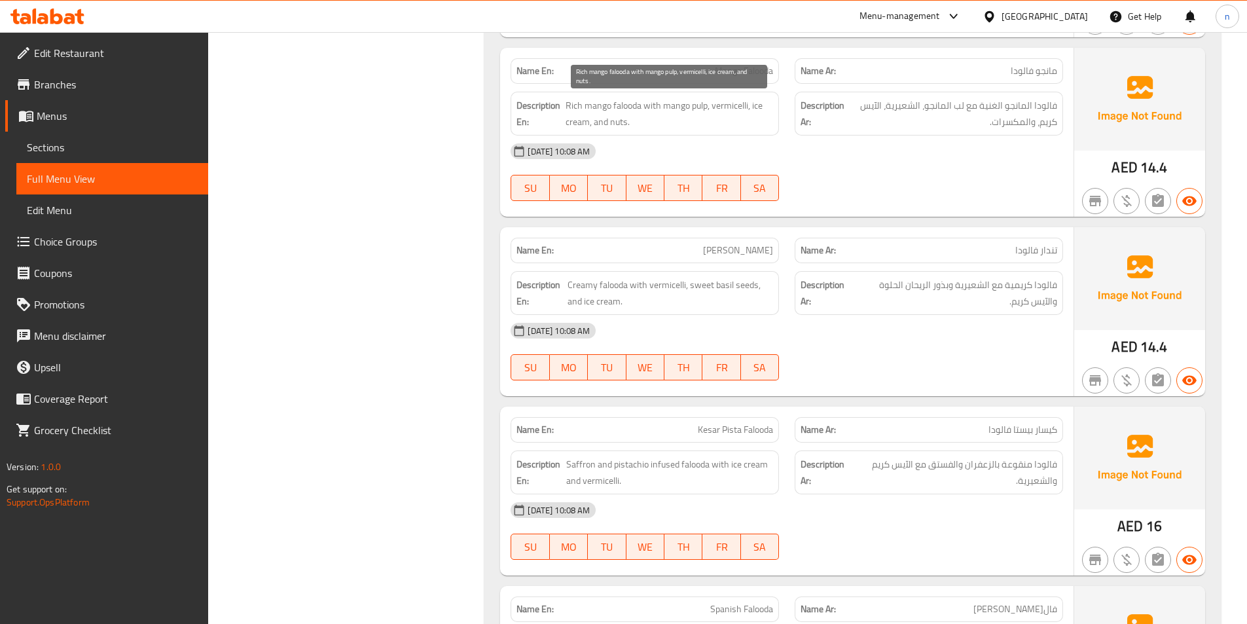
click at [633, 105] on span "Rich mango falooda with mango pulp, vermicelli, ice cream, and nuts." at bounding box center [670, 114] width 208 height 32
click at [677, 113] on span "Rich mango falooda with mango pulp, vermicelli, ice cream, and nuts." at bounding box center [670, 114] width 208 height 32
drag, startPoint x: 700, startPoint y: 109, endPoint x: 683, endPoint y: 109, distance: 16.4
click at [683, 109] on span "Rich mango falooda with mango pulp, vermicelli, ice cream, and nuts." at bounding box center [670, 114] width 208 height 32
click at [696, 105] on span "Rich mango falooda with mango pulp, vermicelli, ice cream, and nuts." at bounding box center [670, 114] width 208 height 32
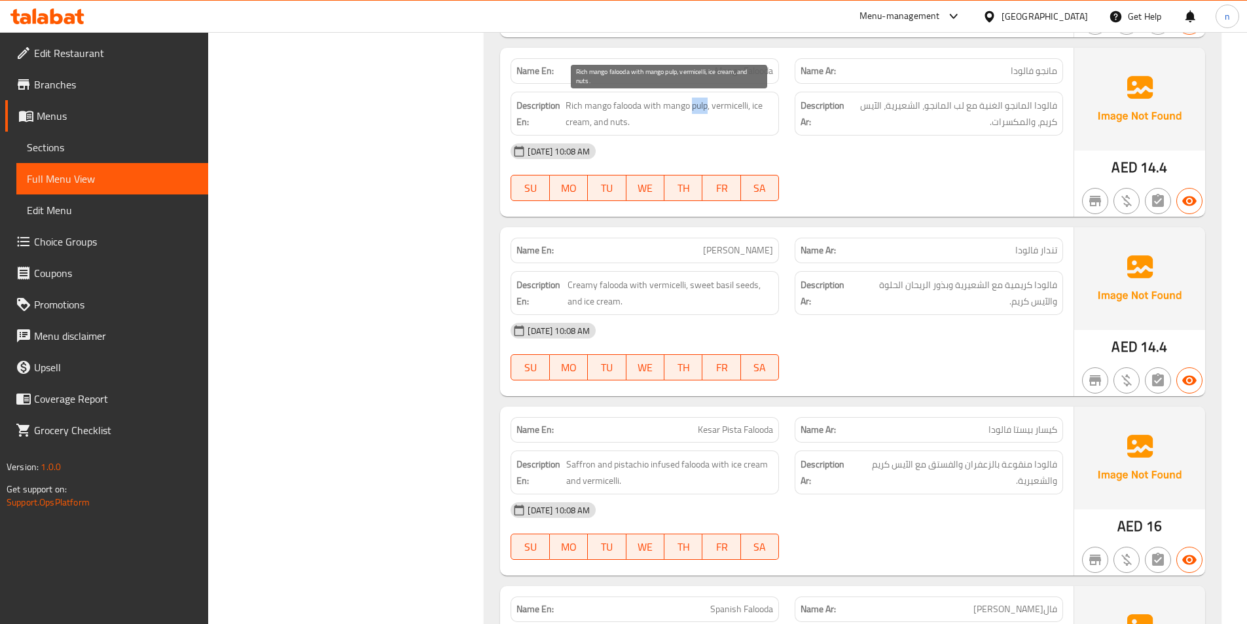
click at [696, 105] on span "Rich mango falooda with mango pulp, vermicelli, ice cream, and nuts." at bounding box center [670, 114] width 208 height 32
click at [698, 106] on span "Rich mango falooda with mango pulp, vermicelli, ice cream, and nuts." at bounding box center [670, 114] width 208 height 32
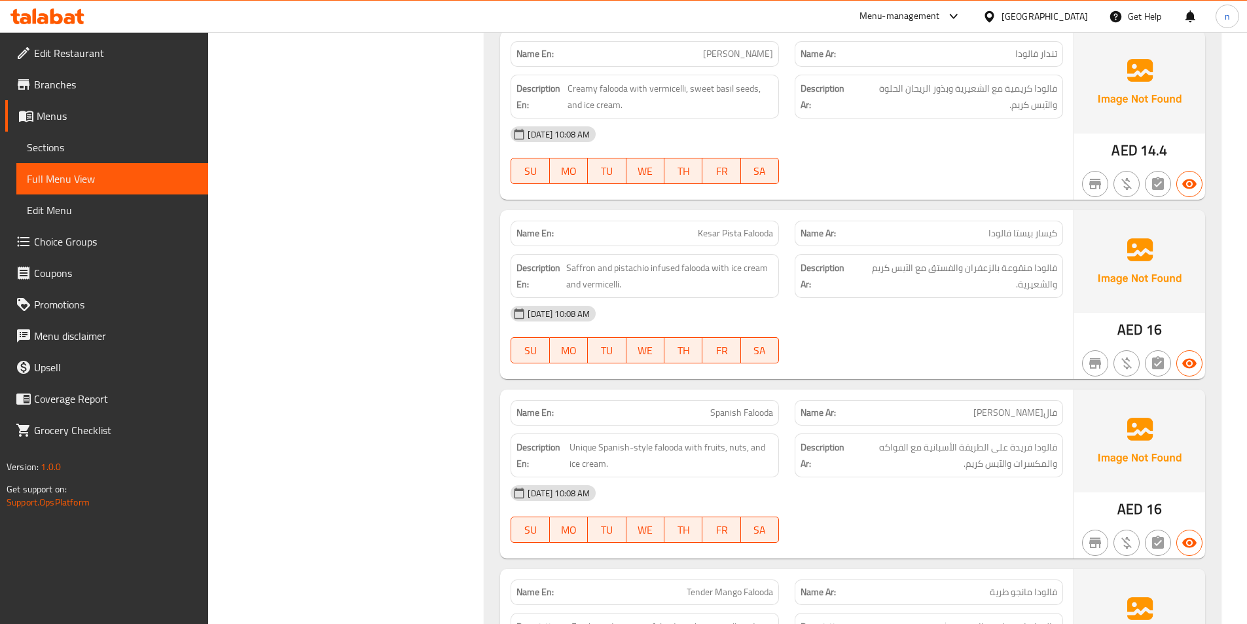
scroll to position [7200, 0]
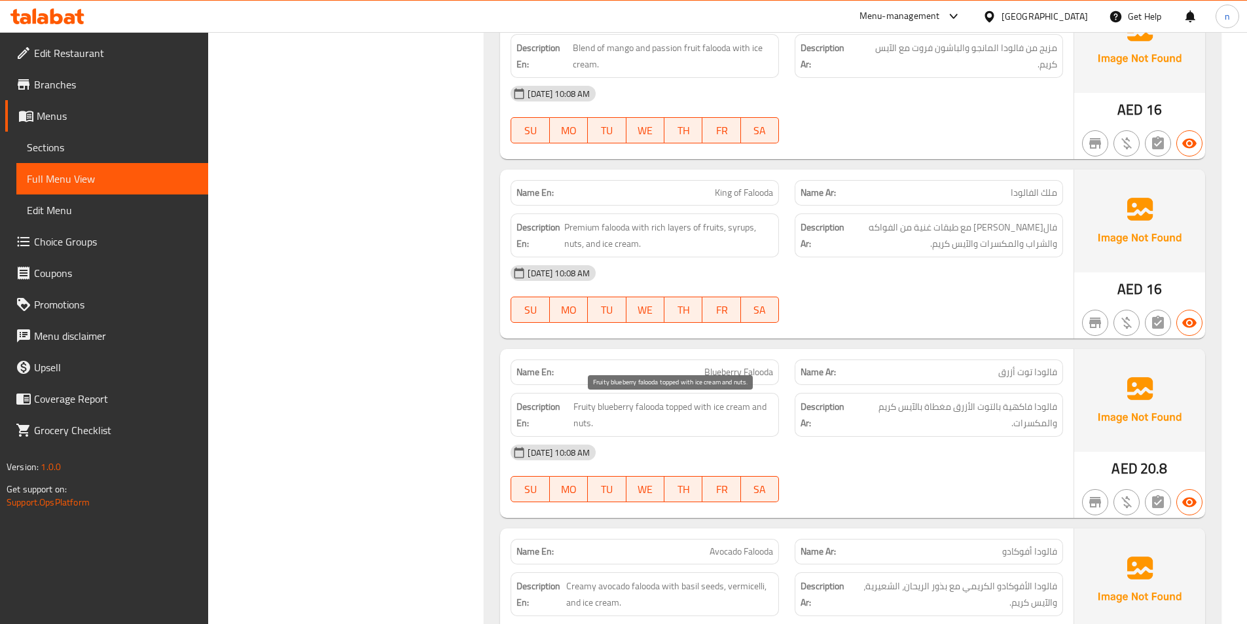
scroll to position [8006, 0]
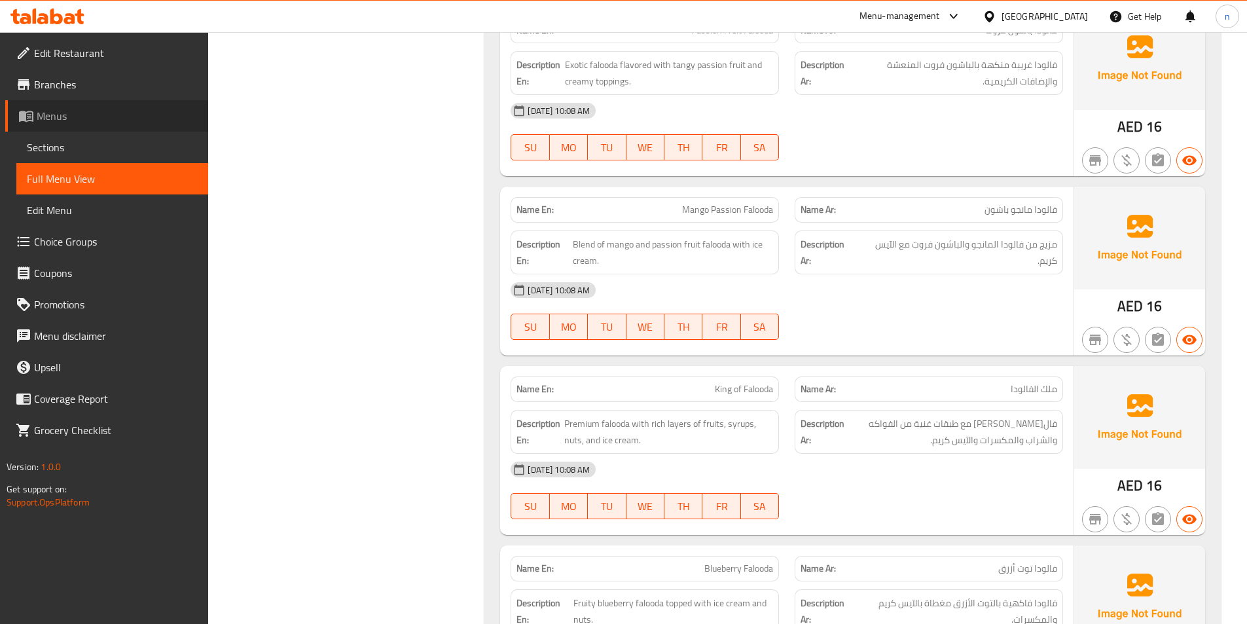
click at [53, 110] on span "Menus" at bounding box center [117, 116] width 161 height 16
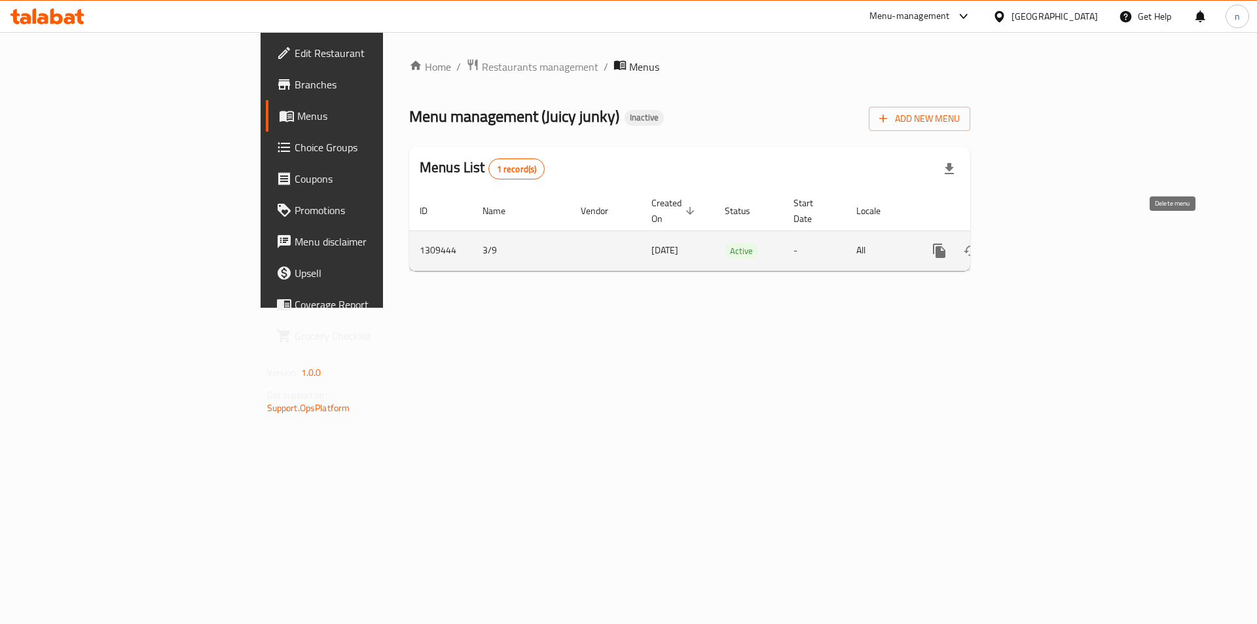
click at [1007, 245] on icon "enhanced table" at bounding box center [1002, 251] width 9 height 12
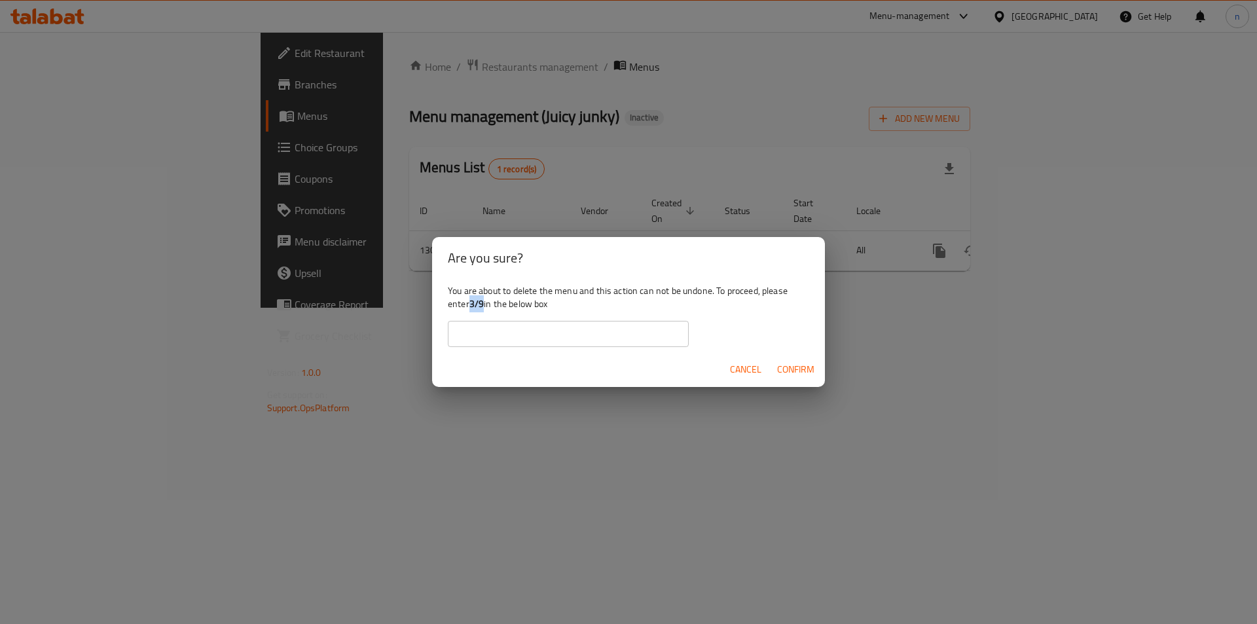
drag, startPoint x: 472, startPoint y: 302, endPoint x: 486, endPoint y: 302, distance: 13.7
click at [486, 302] on div "You are about to delete the menu and this action can not be undone. To proceed,…" at bounding box center [628, 315] width 393 height 73
copy b "3/9"
click at [482, 335] on input "text" at bounding box center [568, 334] width 241 height 26
paste input "3/9"
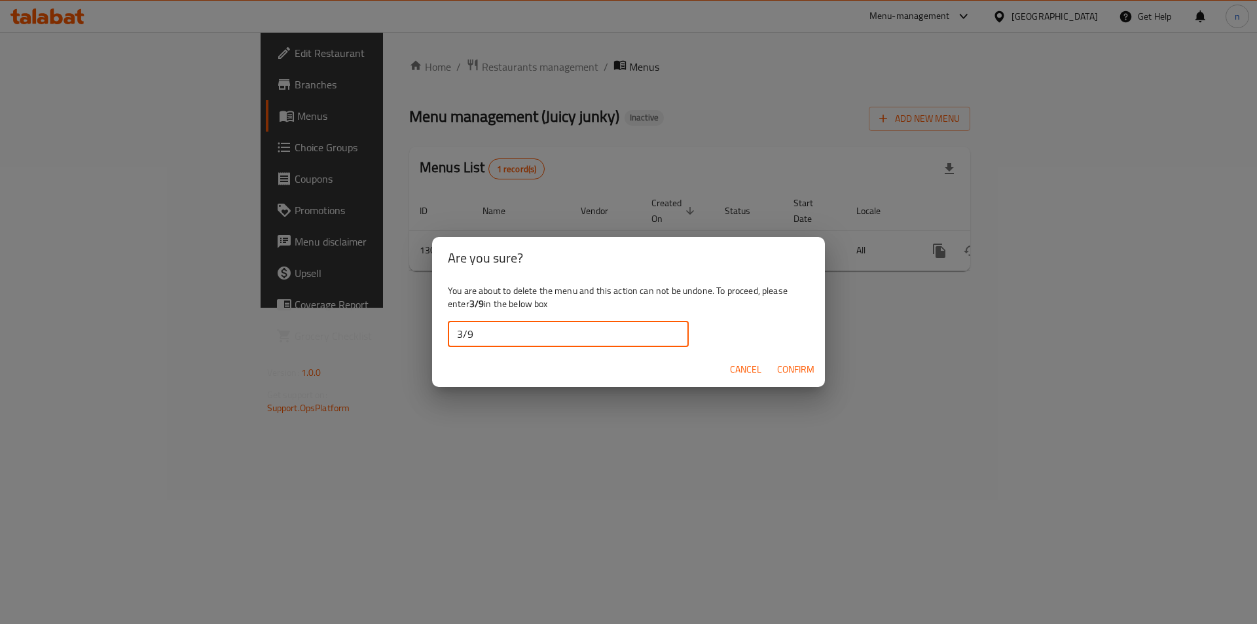
type input "3/9"
click at [804, 367] on span "Confirm" at bounding box center [795, 369] width 37 height 16
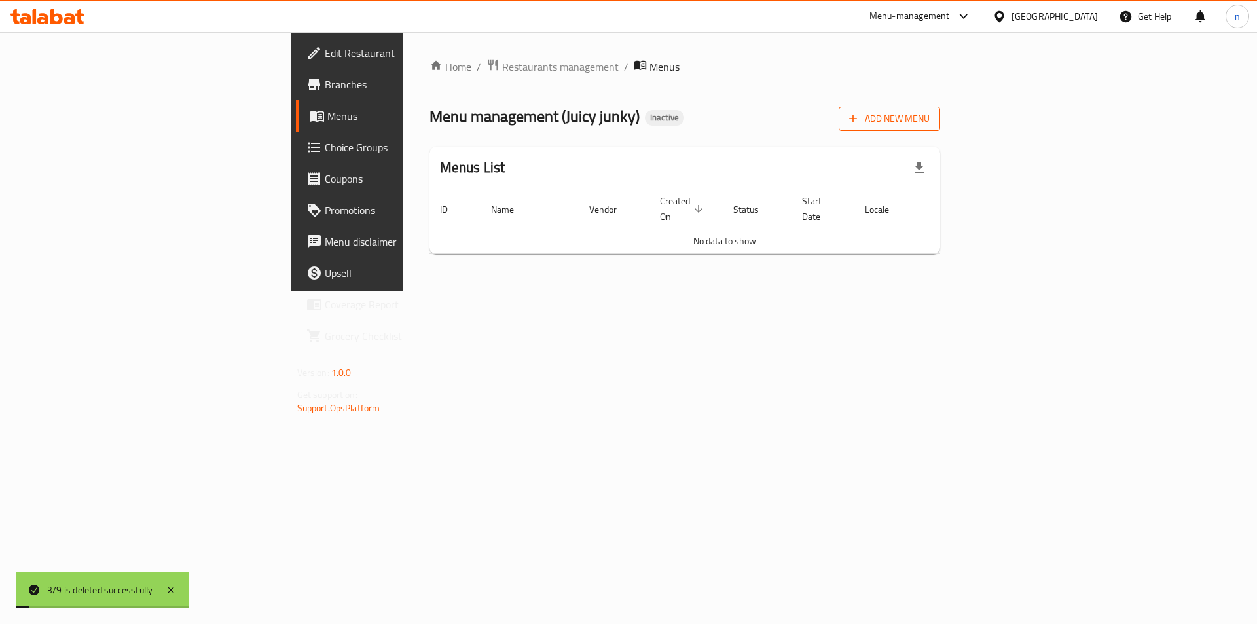
click at [929, 126] on span "Add New Menu" at bounding box center [889, 119] width 81 height 16
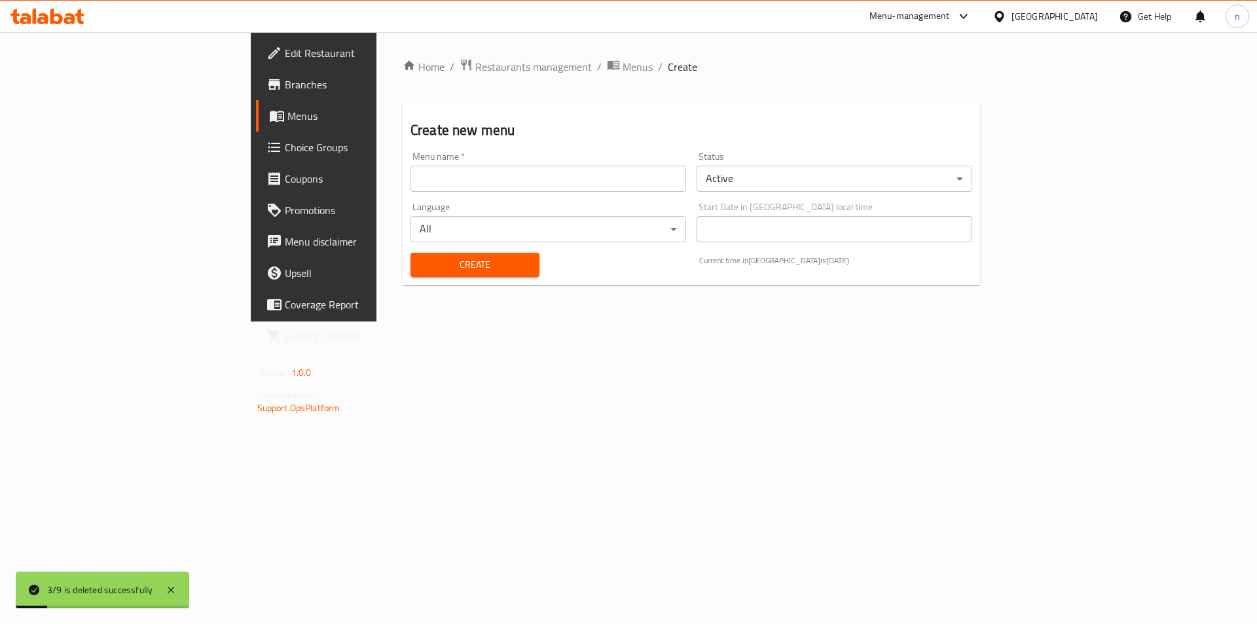
click at [521, 193] on div "Menu name   * Menu name *" at bounding box center [548, 172] width 286 height 50
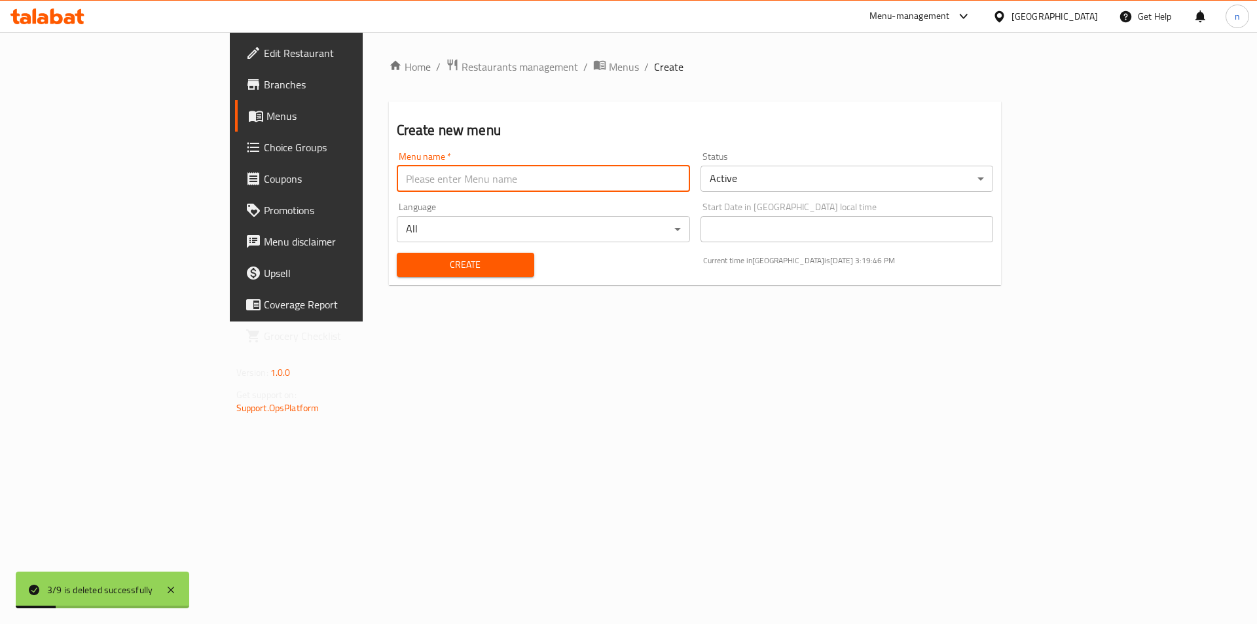
click at [529, 182] on input "text" at bounding box center [543, 179] width 293 height 26
type input "3/9"
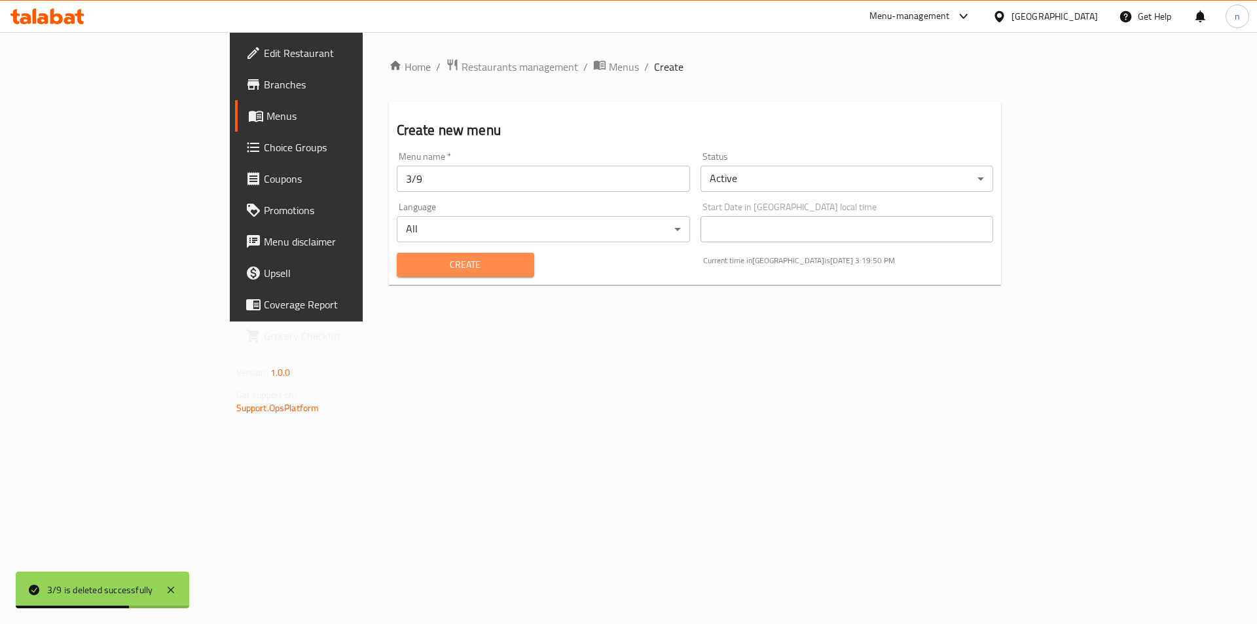
click at [451, 268] on span "Create" at bounding box center [465, 265] width 117 height 16
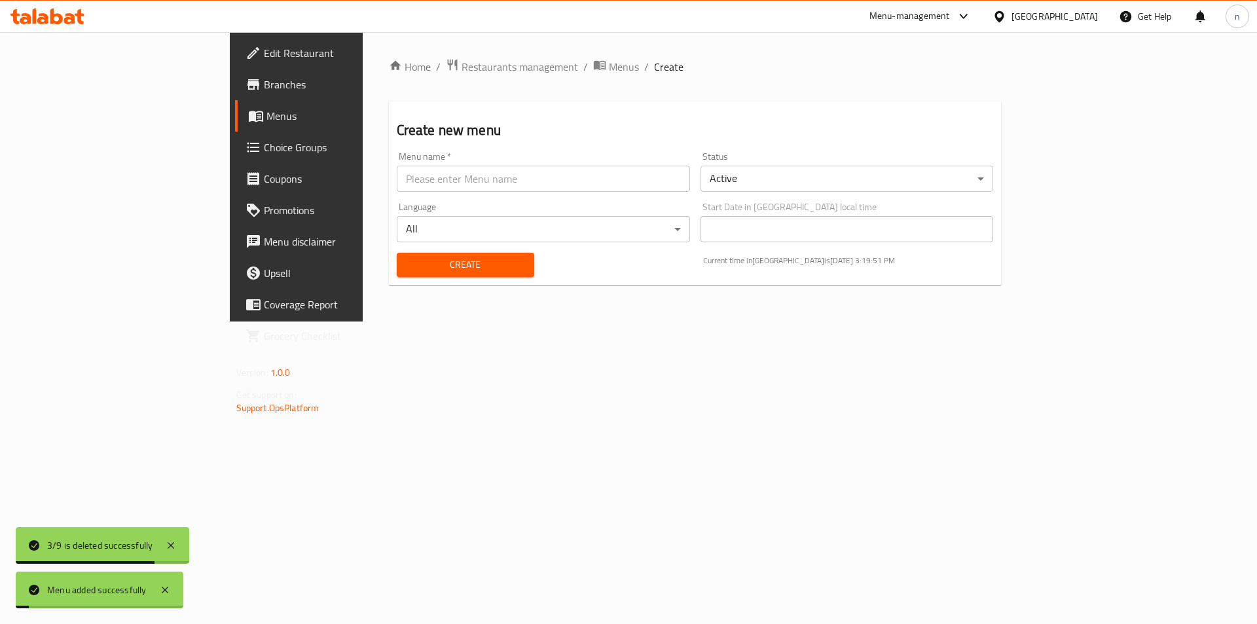
click at [266, 113] on span "Menus" at bounding box center [347, 116] width 163 height 16
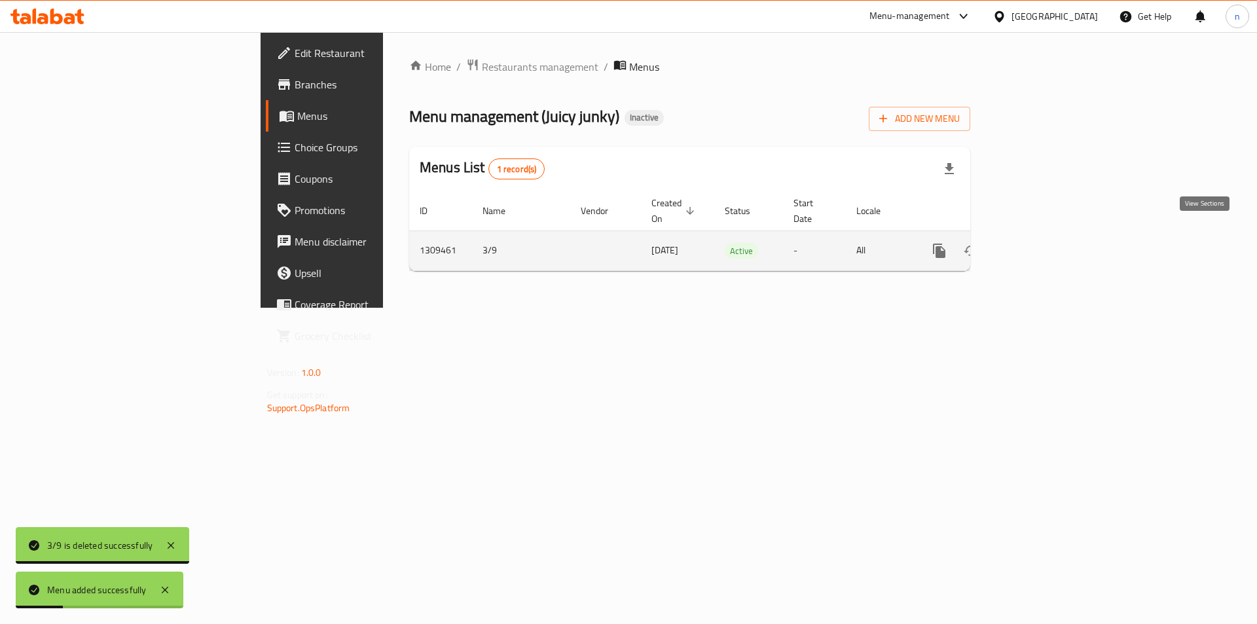
click at [1041, 243] on icon "enhanced table" at bounding box center [1034, 251] width 16 height 16
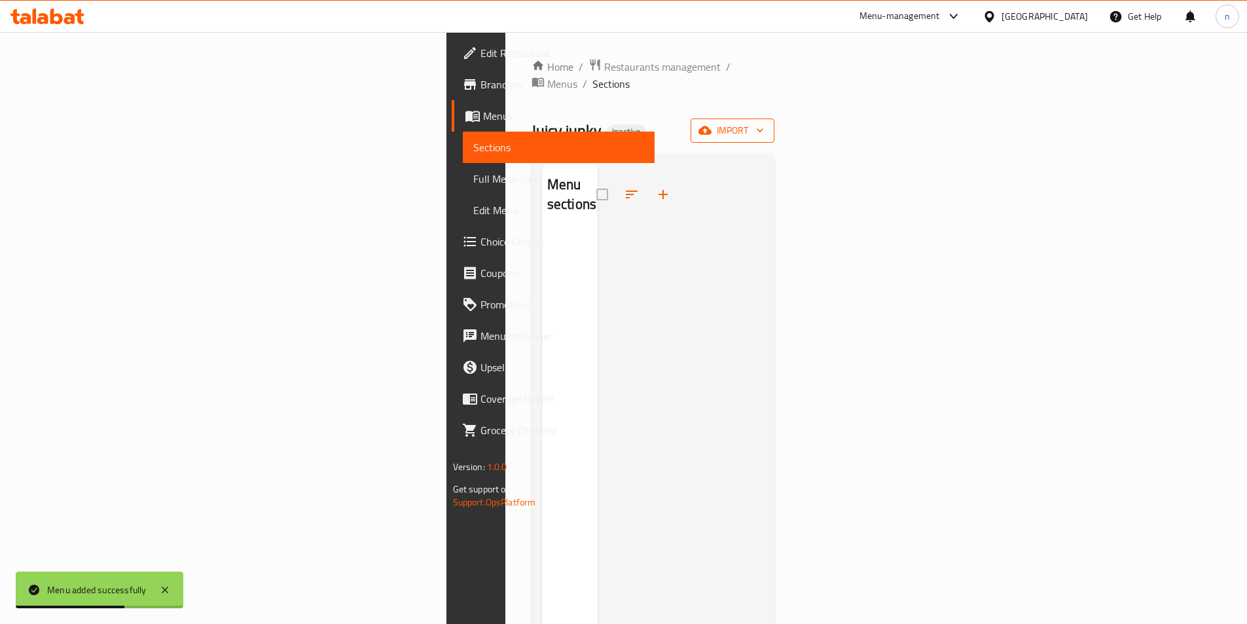
click at [764, 122] on span "import" at bounding box center [732, 130] width 63 height 16
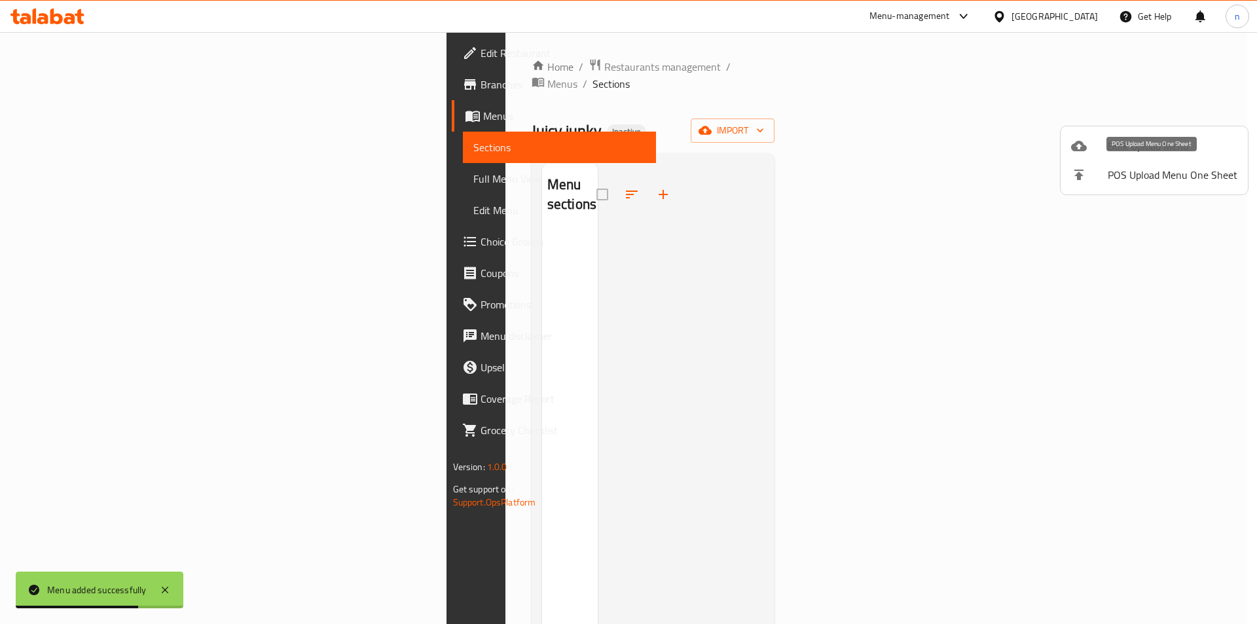
click at [1161, 175] on span "POS Upload Menu One Sheet" at bounding box center [1173, 175] width 130 height 16
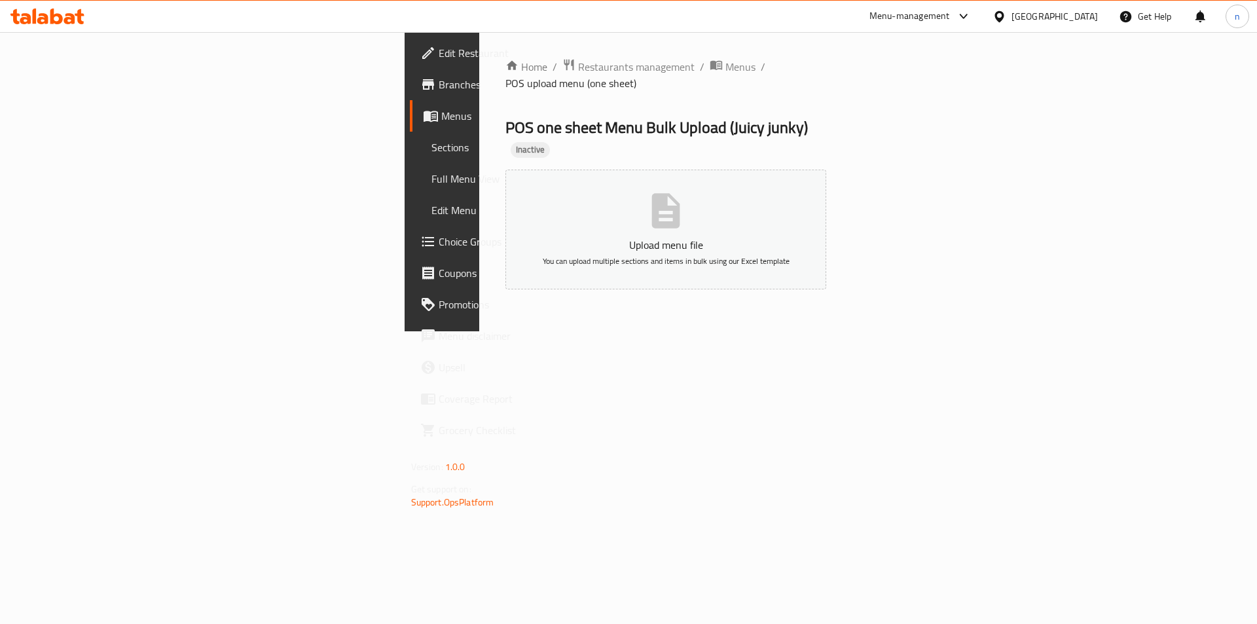
click at [441, 112] on span "Menus" at bounding box center [522, 116] width 163 height 16
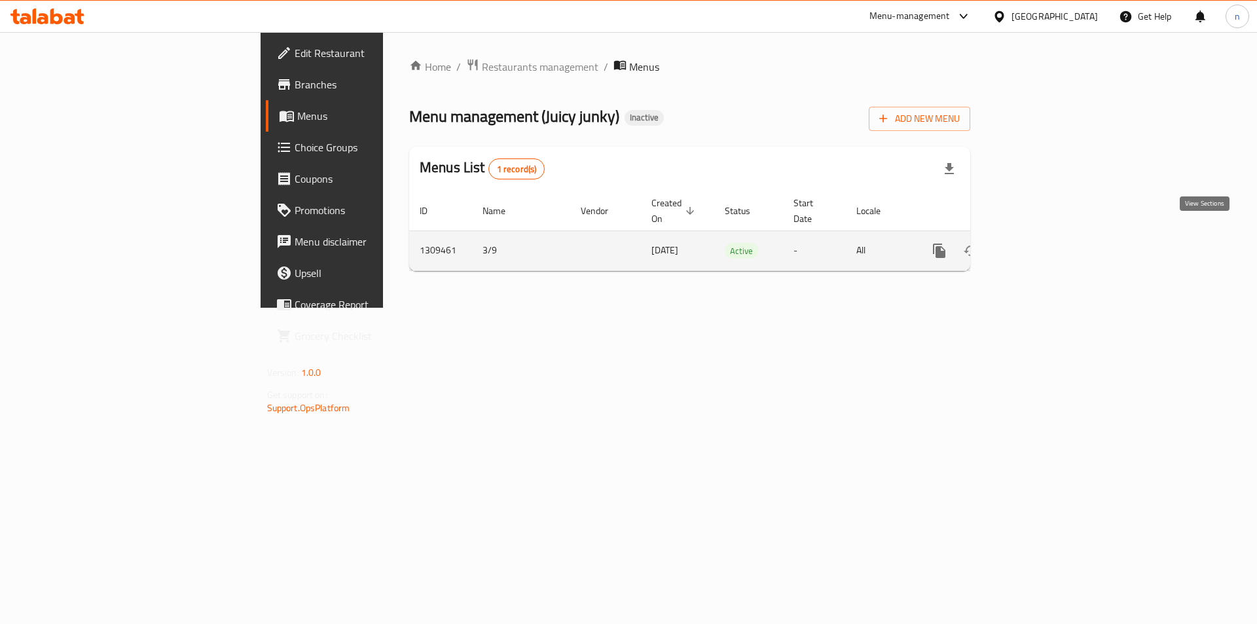
click at [1049, 241] on link "enhanced table" at bounding box center [1033, 250] width 31 height 31
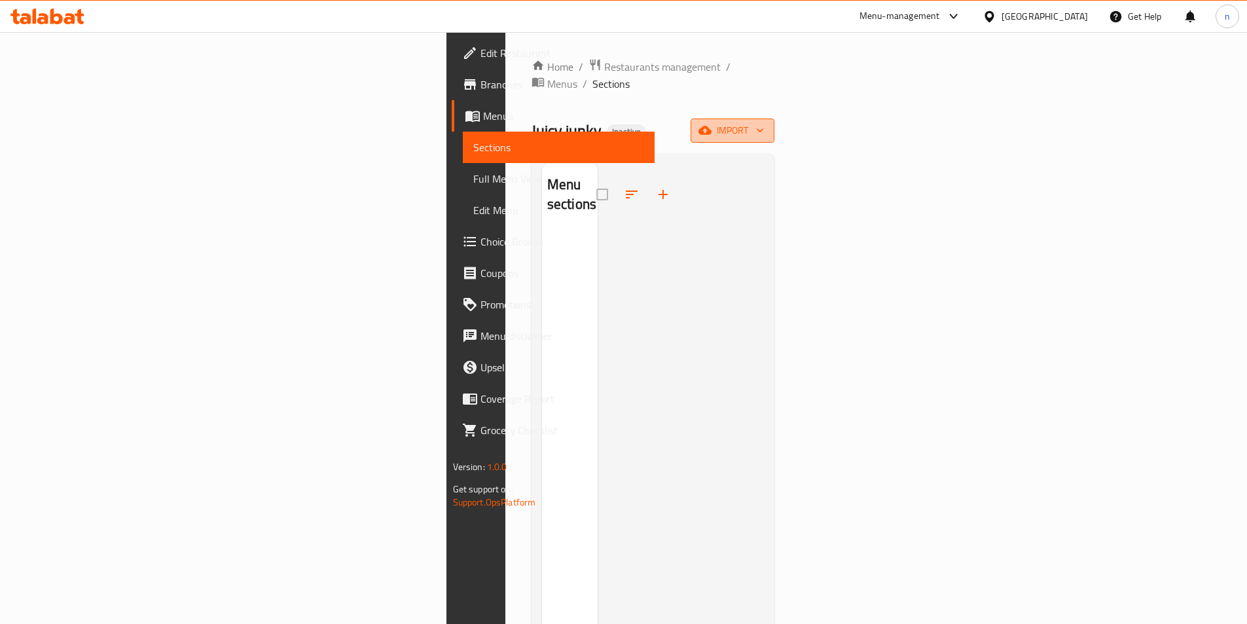
click at [764, 122] on span "import" at bounding box center [732, 130] width 63 height 16
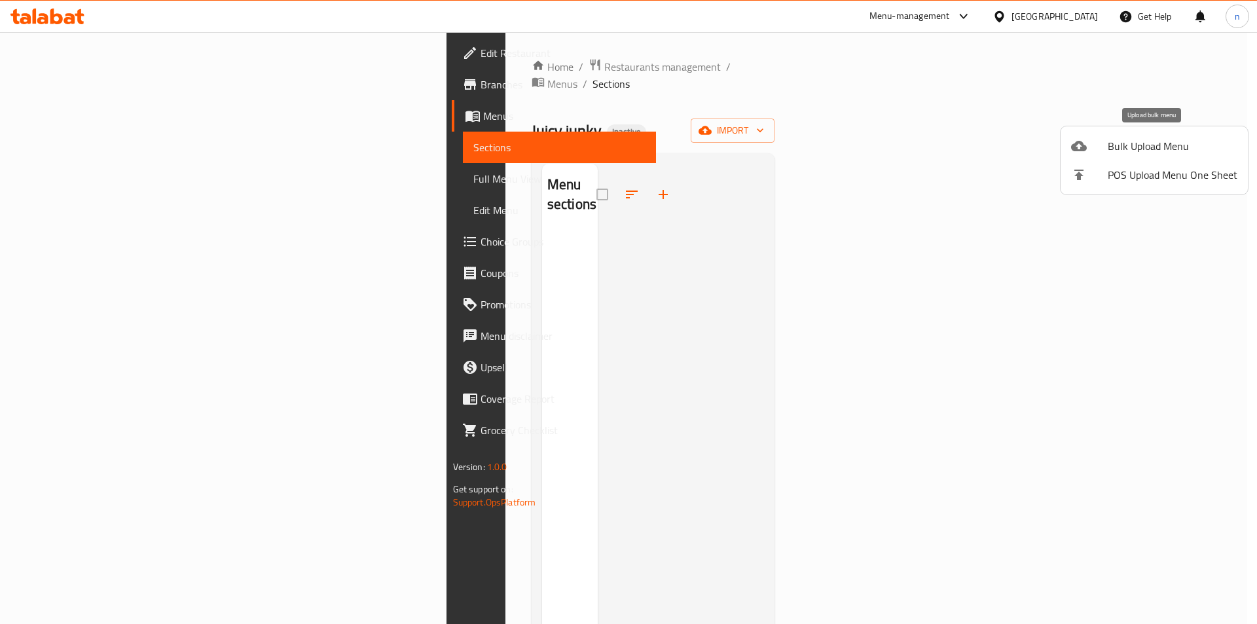
click at [1136, 144] on span "Bulk Upload Menu" at bounding box center [1173, 146] width 130 height 16
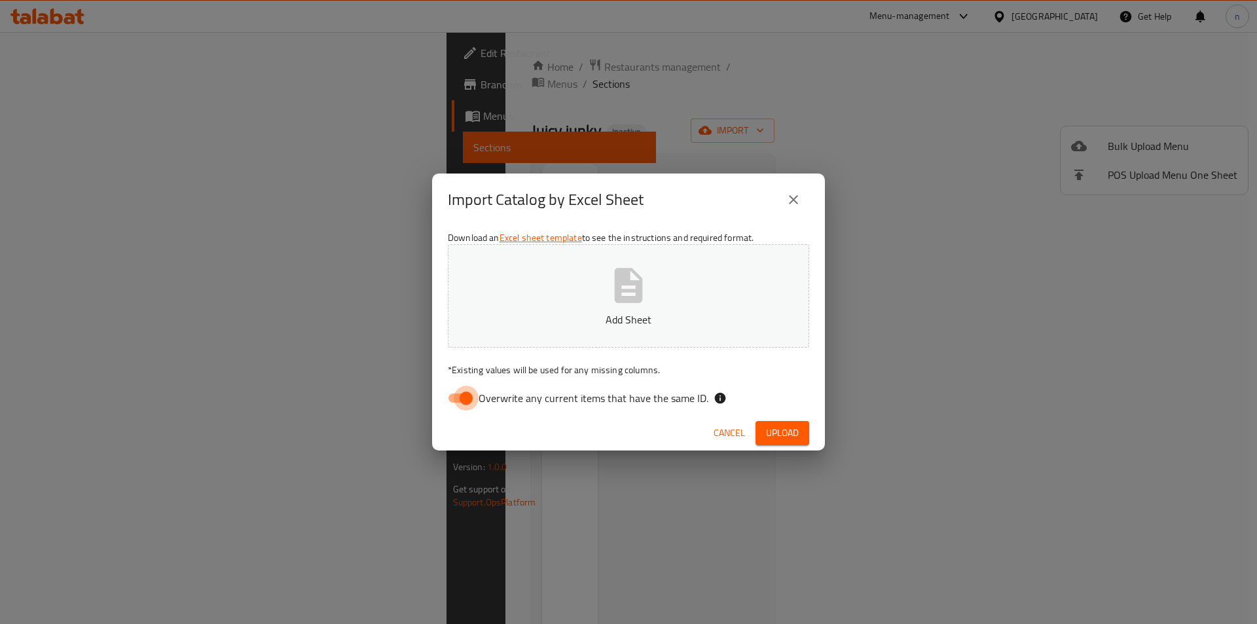
click at [448, 402] on input "Overwrite any current items that have the same ID." at bounding box center [466, 398] width 75 height 25
checkbox input "false"
click at [689, 294] on button "Add Sheet" at bounding box center [628, 295] width 361 height 103
click at [791, 429] on span "Upload" at bounding box center [782, 433] width 33 height 16
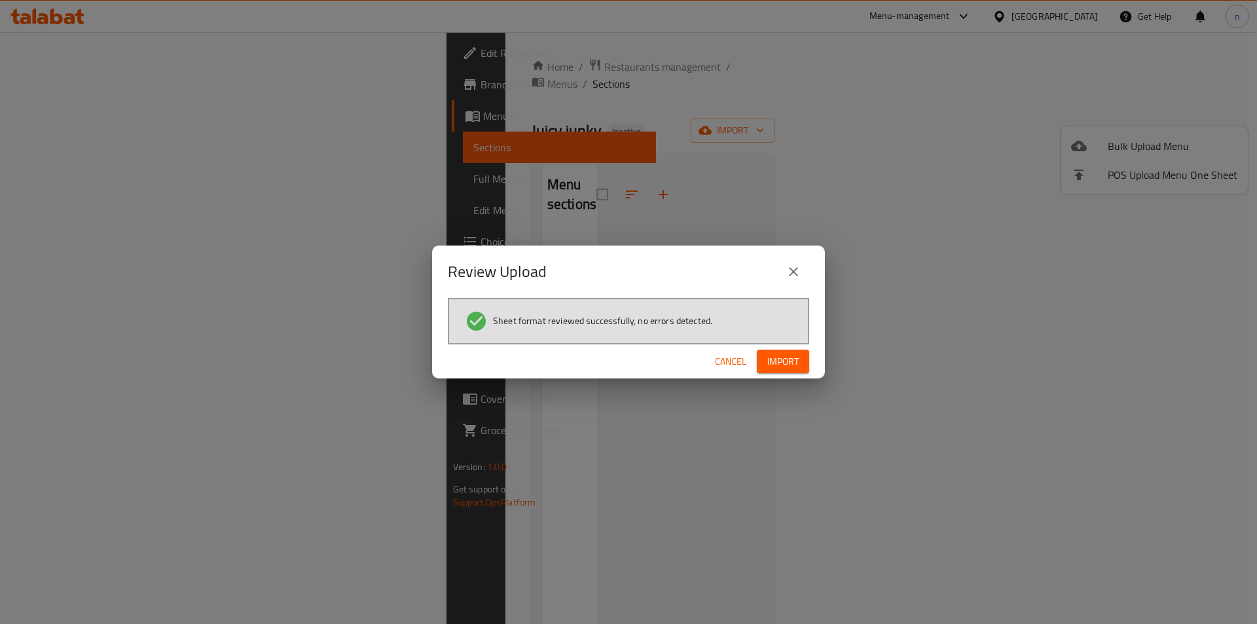
click at [790, 354] on span "Import" at bounding box center [782, 361] width 31 height 16
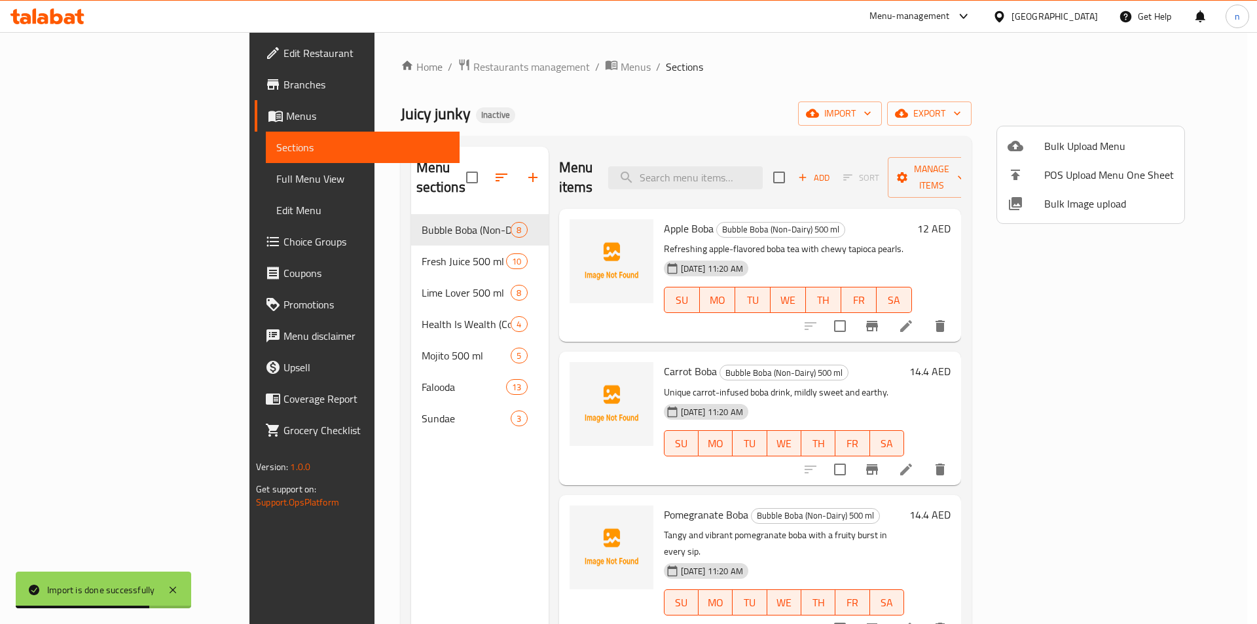
click at [69, 177] on div at bounding box center [628, 312] width 1257 height 624
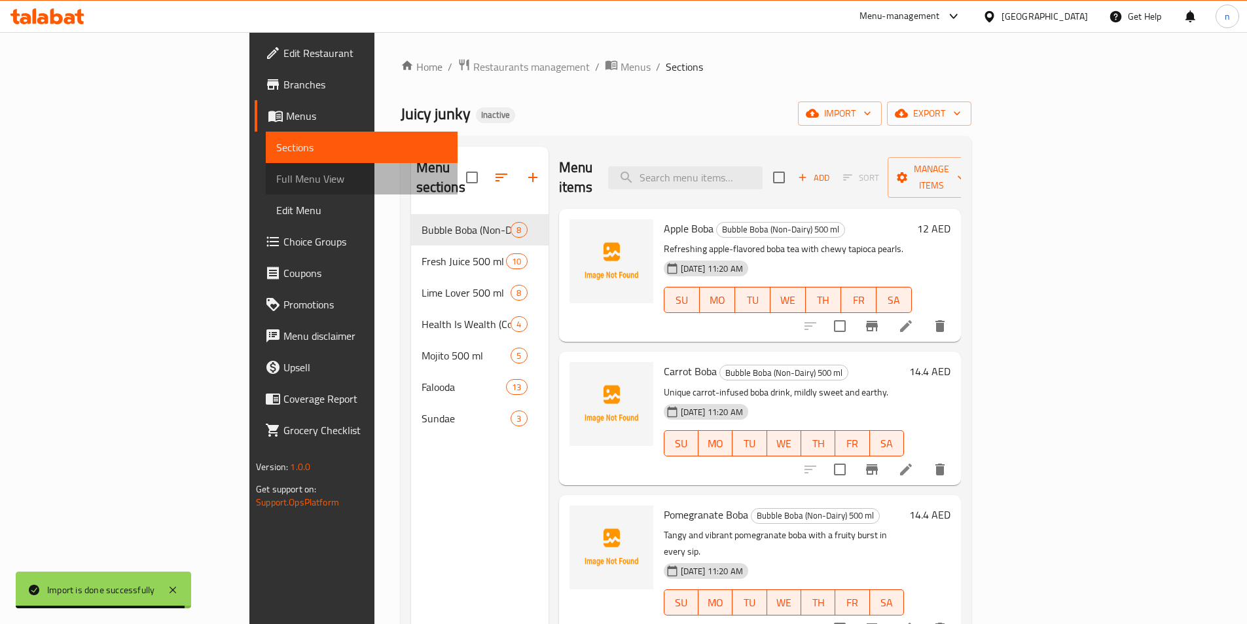
click at [276, 177] on span "Full Menu View" at bounding box center [361, 179] width 171 height 16
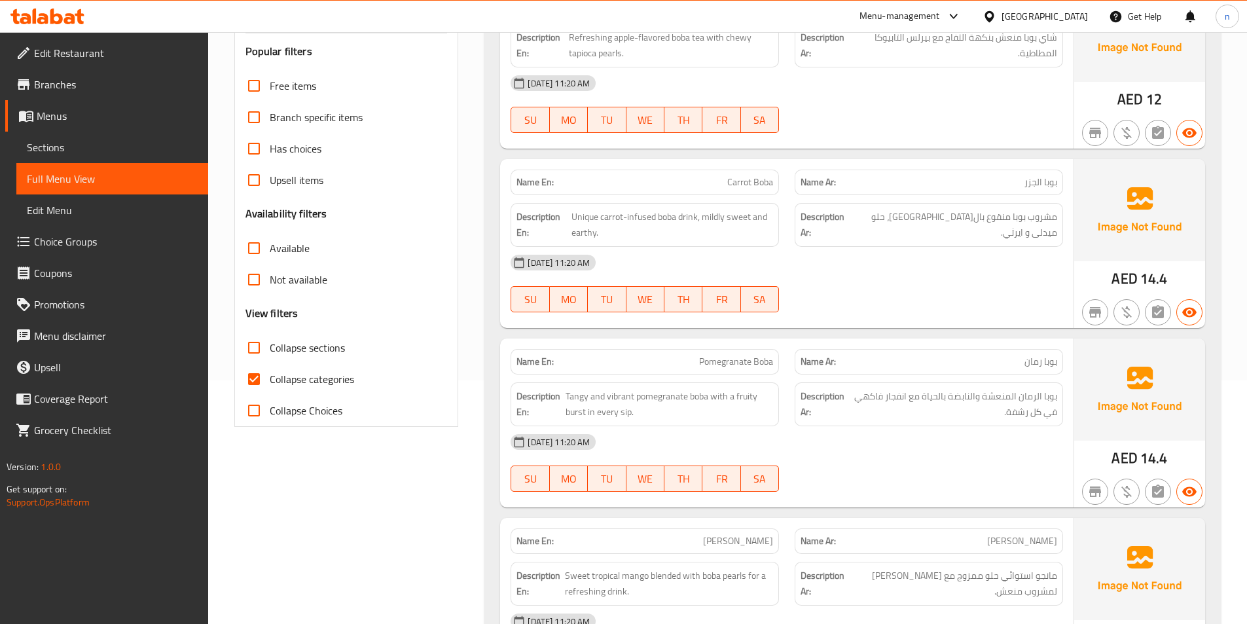
scroll to position [262, 0]
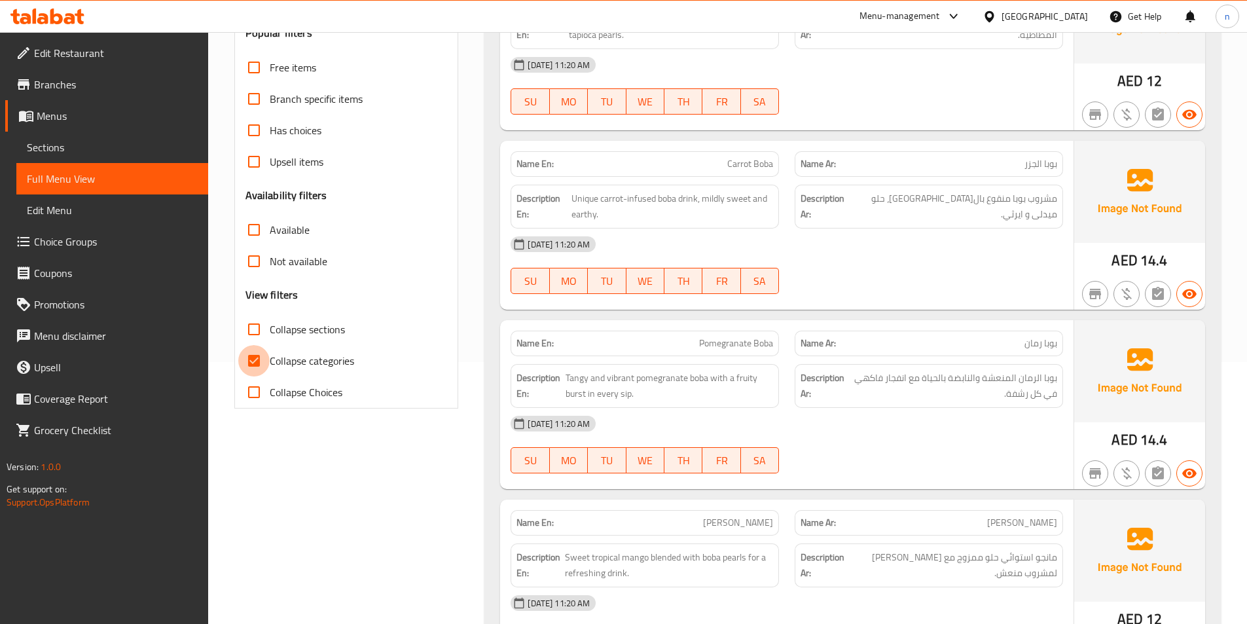
click at [255, 357] on input "Collapse categories" at bounding box center [253, 360] width 31 height 31
checkbox input "false"
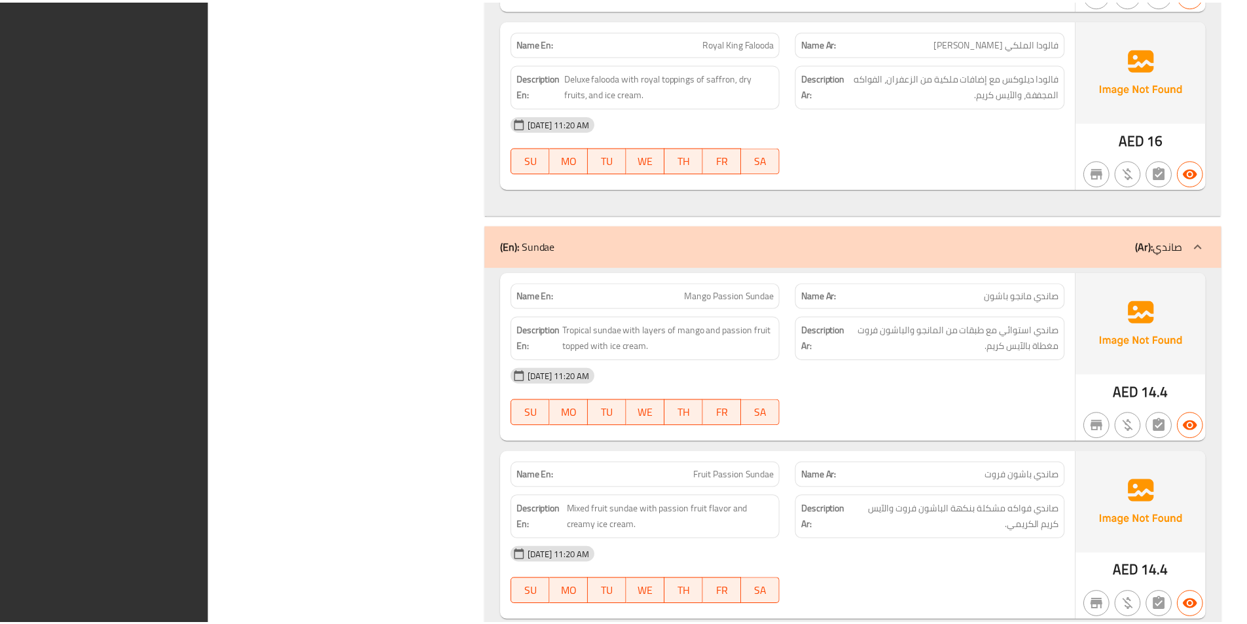
scroll to position [9073, 0]
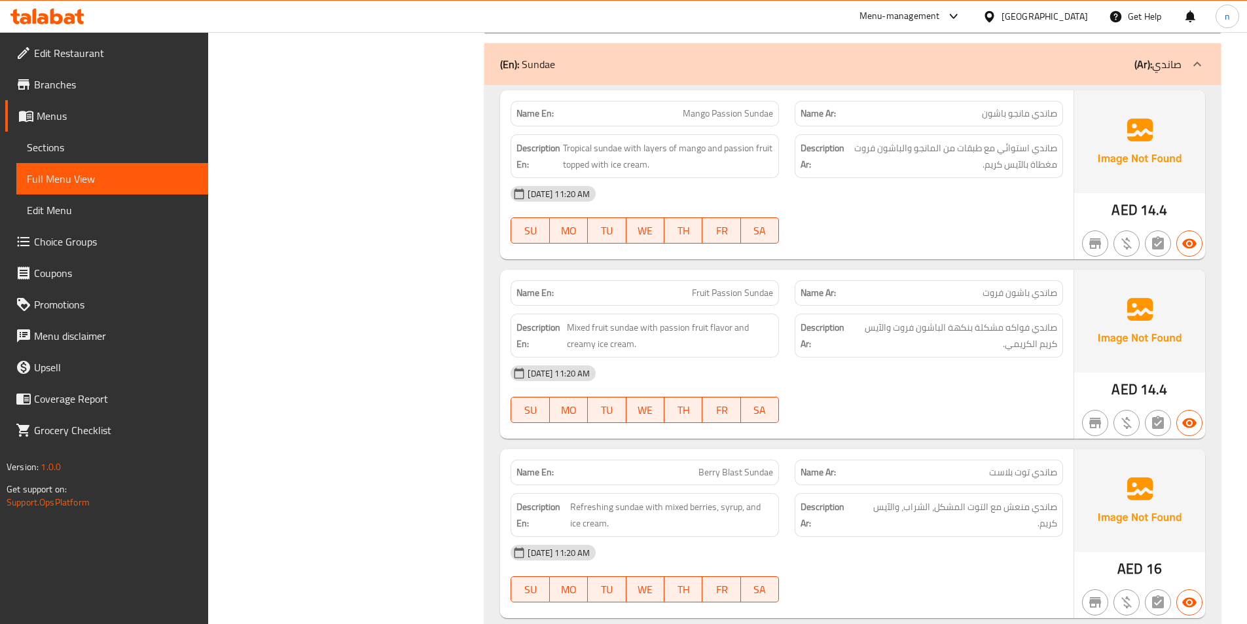
click at [94, 54] on span "Edit Restaurant" at bounding box center [116, 53] width 164 height 16
